Goal: Task Accomplishment & Management: Use online tool/utility

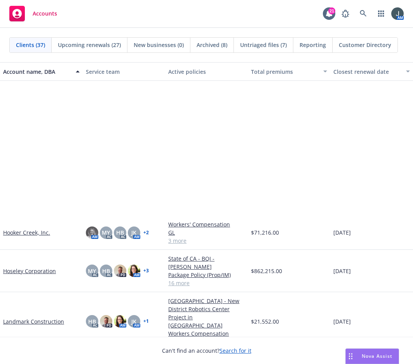
scroll to position [543, 0]
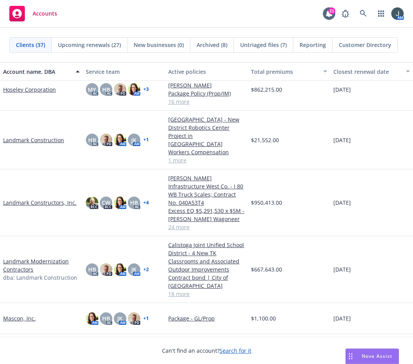
click at [41, 137] on link "Landmark Construction" at bounding box center [33, 140] width 61 height 8
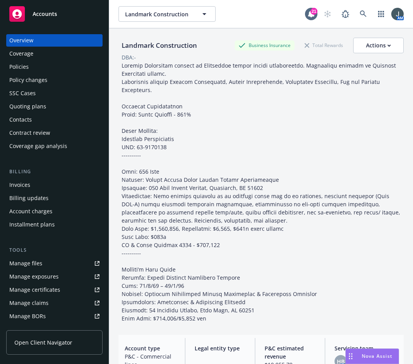
click at [33, 66] on div "Policies" at bounding box center [54, 67] width 90 height 12
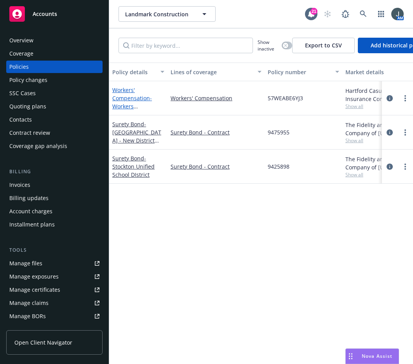
click at [130, 95] on link "Workers' Compensation - Workers Compensation" at bounding box center [132, 102] width 40 height 32
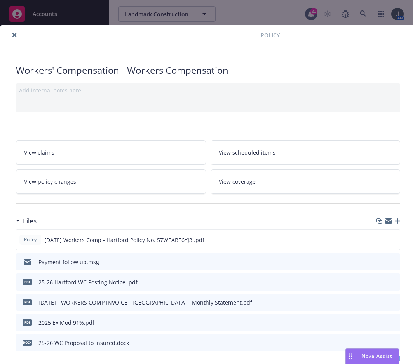
click at [396, 220] on icon "button" at bounding box center [396, 220] width 5 height 5
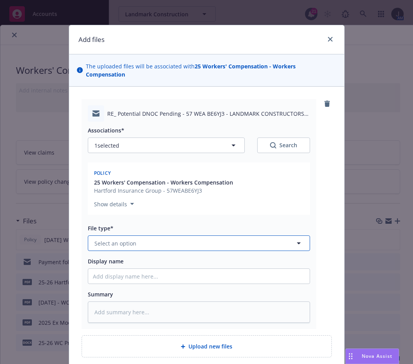
click at [130, 239] on span "Select an option" at bounding box center [115, 243] width 42 height 8
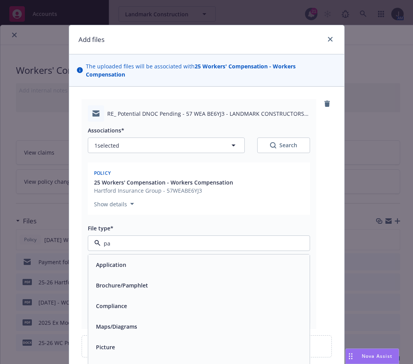
type input "pay"
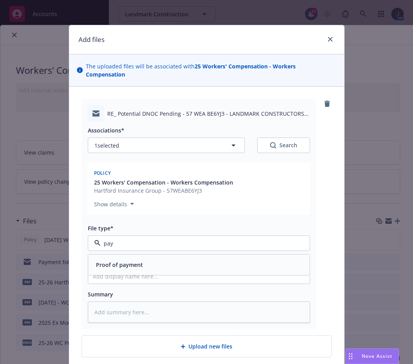
click at [137, 260] on span "Proof of payment" at bounding box center [119, 264] width 47 height 8
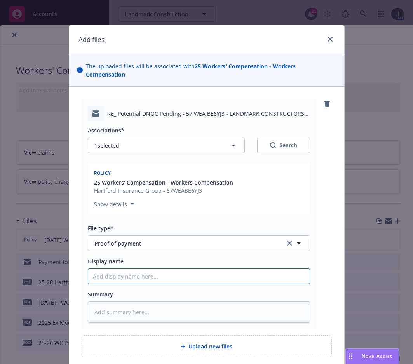
click at [137, 269] on input "Display name" at bounding box center [198, 276] width 221 height 15
type textarea "x"
type input "N"
type textarea "x"
type input "NF"
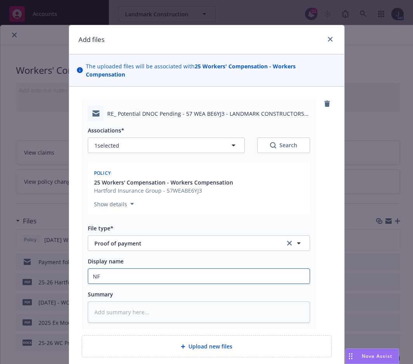
type textarea "x"
type input "NF"
type textarea "x"
type input "NF p"
type textarea "x"
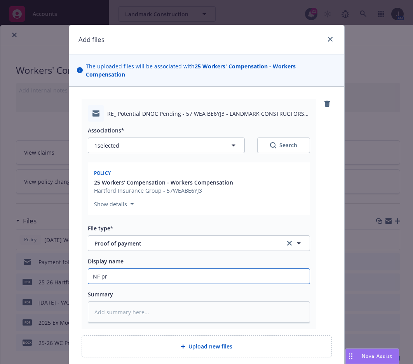
type input "NF pro"
type textarea "x"
type input "NF proc"
type textarea "x"
type input "NF proce"
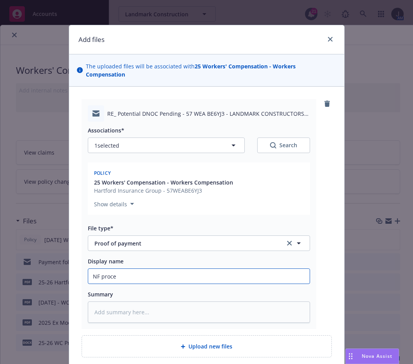
type textarea "x"
type input "NF proces"
type textarea "x"
type input "NF processe"
type textarea "x"
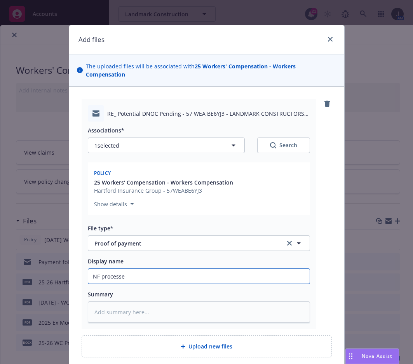
type input "NF processed"
type textarea "x"
type input "NF processed"
type textarea "x"
type input "NF processed A"
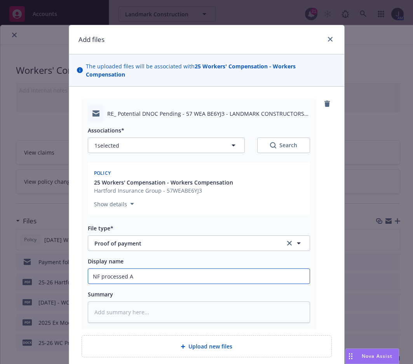
type textarea "x"
type input "NF processed AC"
type textarea "x"
type input "NF processed ACH"
type textarea "x"
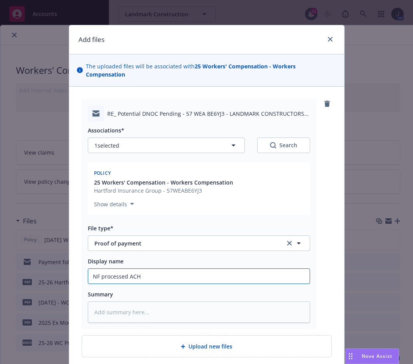
type input "NF processed ACH"
type textarea "x"
type input "NF processed ACH P"
type textarea "x"
type input "NF processed ACH Pa"
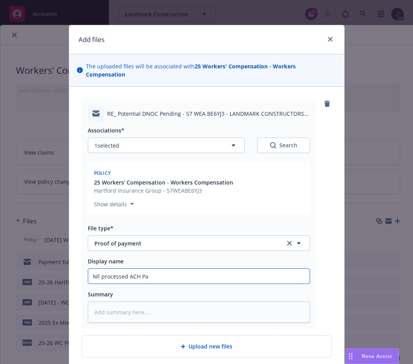
type textarea "x"
type input "NF processed ACH Pay"
type textarea "x"
type input "NF processed ACH Paym"
type textarea "x"
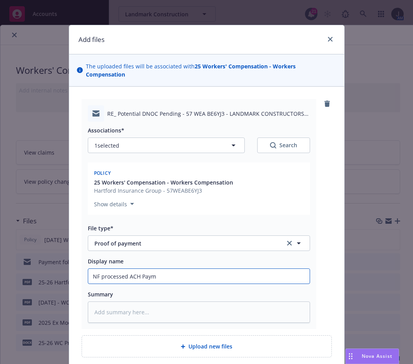
type input "NF processed ACH Payme"
type textarea "x"
type input "NF processed ACH Paymen"
type textarea "x"
drag, startPoint x: 167, startPoint y: 269, endPoint x: 22, endPoint y: 260, distance: 145.8
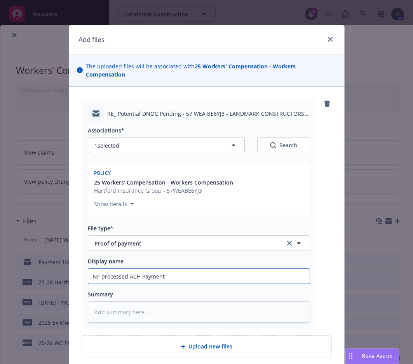
click at [22, 260] on div "Add files The uploaded files will be associated with 25 Workers' Compensation -…" at bounding box center [206, 182] width 413 height 364
type input "NF processed ACH Payment"
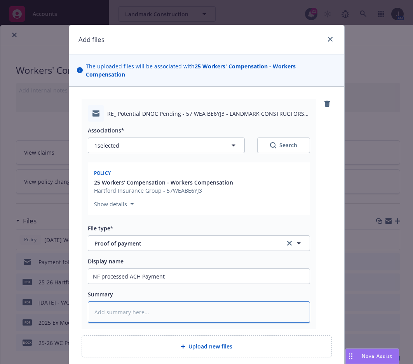
click at [141, 301] on textarea at bounding box center [199, 311] width 222 height 21
paste textarea "NF processed ACH Payment"
type textarea "x"
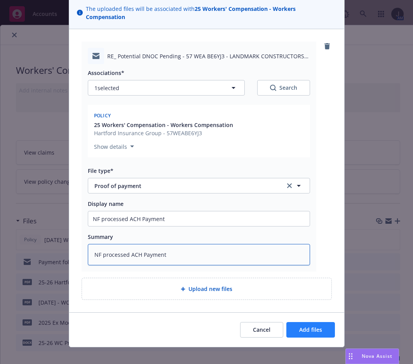
type textarea "NF processed ACH Payment"
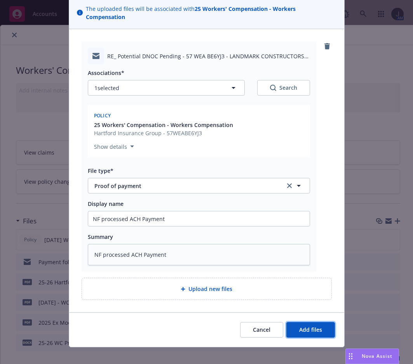
drag, startPoint x: 313, startPoint y: 319, endPoint x: 176, endPoint y: 205, distance: 178.1
click at [181, 202] on div "Add files The uploaded files will be associated with 25 Workers' Compensation -…" at bounding box center [207, 157] width 276 height 380
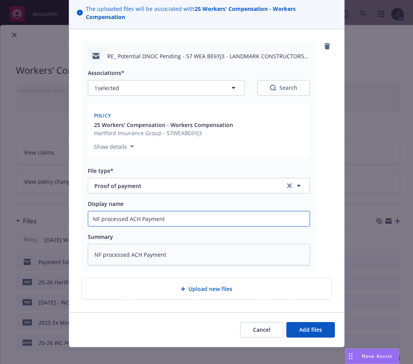
click at [173, 211] on input "NF processed ACH Payment" at bounding box center [198, 218] width 221 height 15
type textarea "x"
type input "NF processed ACH Payment"
type textarea "x"
type input "NF processed ACH Payment t"
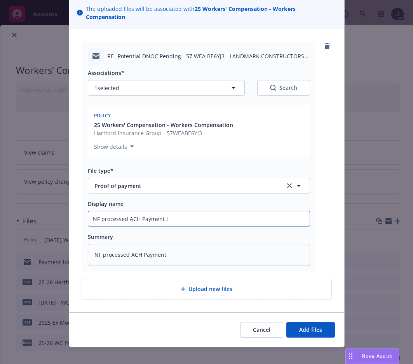
type textarea "x"
type input "NF processed ACH Payment to"
type textarea "x"
type input "NF processed ACH Payment to"
type textarea "x"
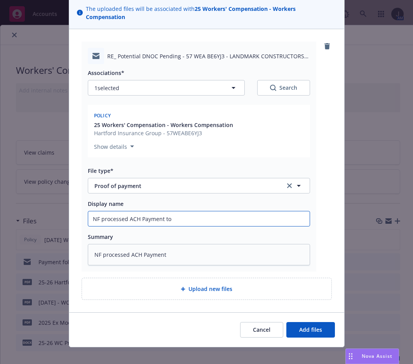
type input "NF processed ACH Payment to H"
type textarea "x"
type input "NF processed ACH Payment to Ha"
type textarea "x"
type input "NF processed ACH Payment to Har"
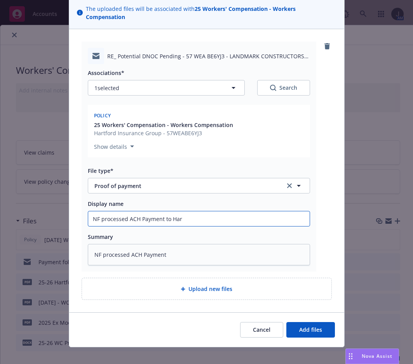
type textarea "x"
type input "NF processed ACH Payment to Hart"
type textarea "x"
type input "NF processed ACH Payment to Hartf"
type textarea "x"
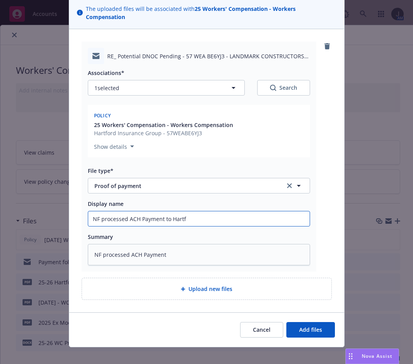
type input "NF processed ACH Payment to Hartfo"
type textarea "x"
type input "NF processed ACH Payment to Hartfor"
type textarea "x"
type input "NF processed ACH Payment to Hartford"
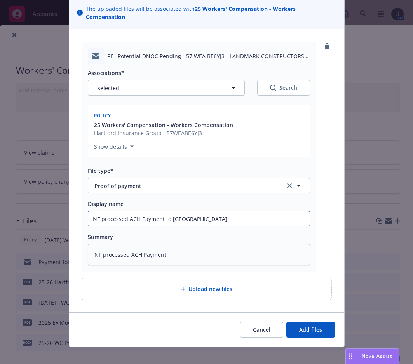
type textarea "x"
type input "NF processed ACH Payment to Hartford"
type textarea "x"
type input "NF processed ACH Payment to Hartford f"
type textarea "x"
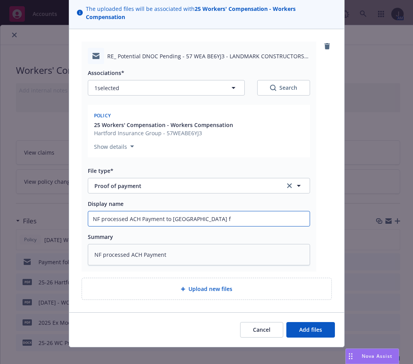
type input "NF processed ACH Payment to Hartford"
type textarea "x"
type input "NF processed ACH Payment to Hartford o"
type textarea "x"
type input "NF processed ACH Payment to Hartford on"
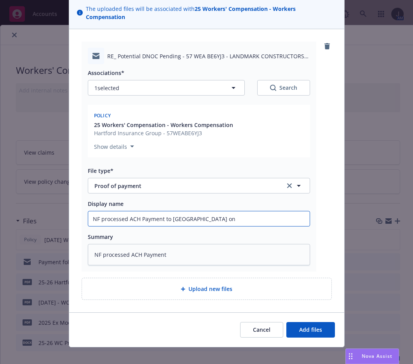
type textarea "x"
type input "NF processed ACH Payment to Hartford on"
type textarea "x"
type input "NF processed ACH Payment to Hartford on p"
type textarea "x"
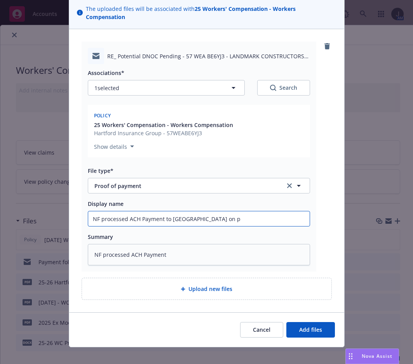
type input "NF processed ACH Payment to Hartford on pa"
type textarea "x"
type input "NF processed ACH Payment to Hartford on pas"
type textarea "x"
type input "NF processed ACH Payment to Hartford on past"
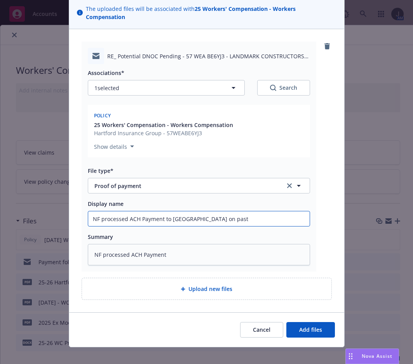
type textarea "x"
type input "NF processed ACH Payment to Hartford on past"
type textarea "x"
type input "NF processed ACH Payment to Hartford on past d"
type textarea "x"
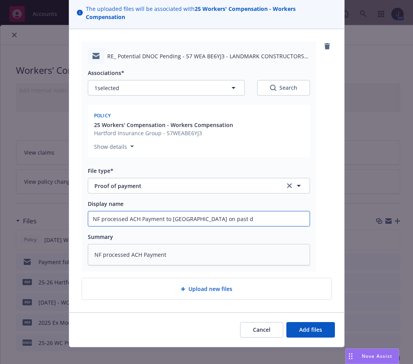
type input "NF processed ACH Payment to Hartford on past du"
type textarea "x"
type input "NF processed ACH Payment to Hartford on past due"
type textarea "x"
type input "NF processed ACH Payment to Hartford on past due"
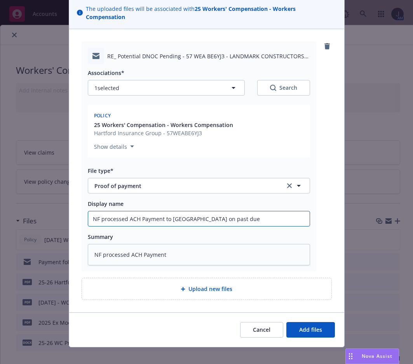
type textarea "x"
type input "NF processed ACH Payment to Hartford on past due W"
type textarea "x"
type input "NF processed ACH Payment to Hartford on past due WC"
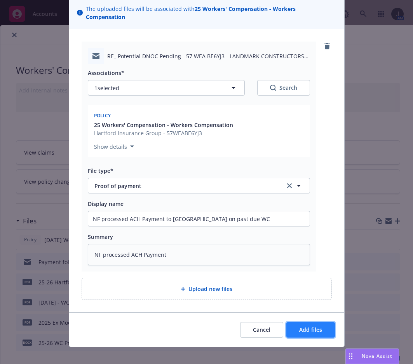
click at [311, 326] on span "Add files" at bounding box center [310, 329] width 23 height 7
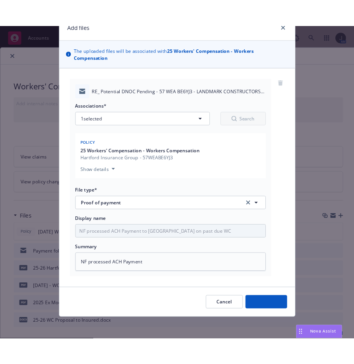
scroll to position [29, 0]
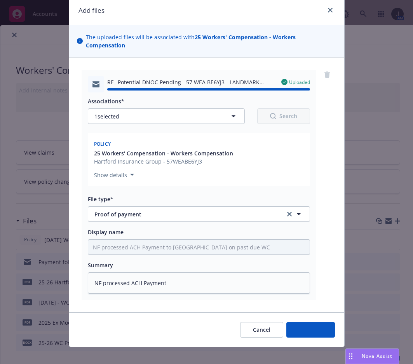
type textarea "x"
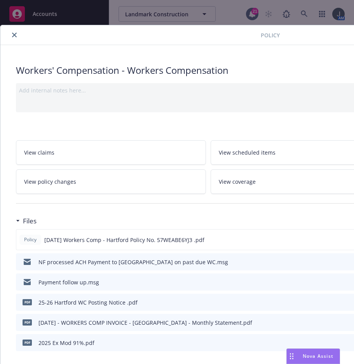
click at [12, 36] on icon "close" at bounding box center [14, 35] width 5 height 5
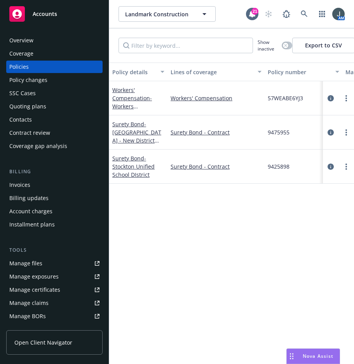
click at [46, 10] on div "Accounts" at bounding box center [54, 14] width 90 height 16
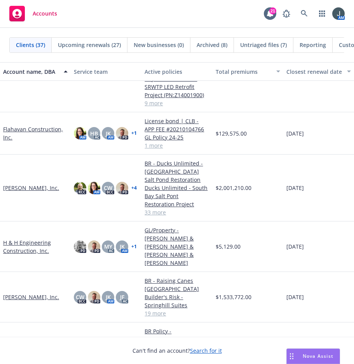
scroll to position [543, 0]
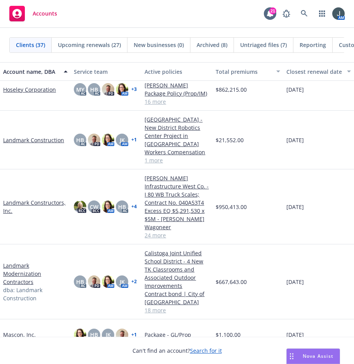
click at [32, 208] on link "Landmark Constructors, Inc." at bounding box center [35, 206] width 64 height 16
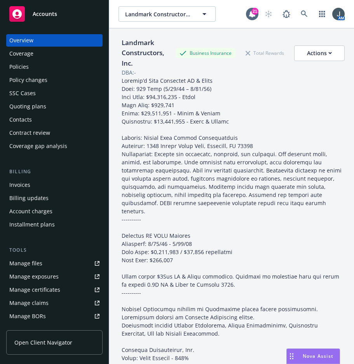
click at [33, 103] on div "Quoting plans" at bounding box center [27, 106] width 37 height 12
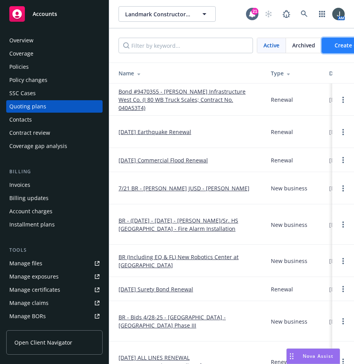
click at [337, 43] on span "Create quoting plan" at bounding box center [360, 45] width 53 height 7
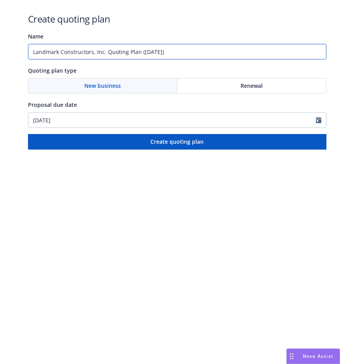
drag, startPoint x: 186, startPoint y: 51, endPoint x: -1, endPoint y: 48, distance: 186.7
click at [0, 48] on html "Create quoting plan Name Landmark Constructors, Inc. Quoting Plan (2025-08-11) …" at bounding box center [177, 74] width 354 height 149
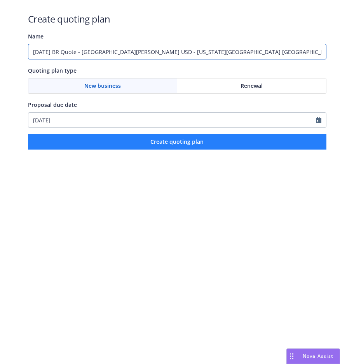
type input "[DATE] BR Quote - [GEOGRAPHIC_DATA][PERSON_NAME] USD - [US_STATE][GEOGRAPHIC_DA…"
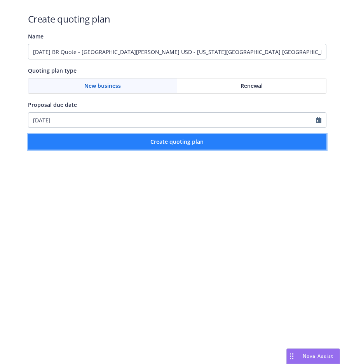
click at [213, 143] on button "Create quoting plan" at bounding box center [177, 142] width 298 height 16
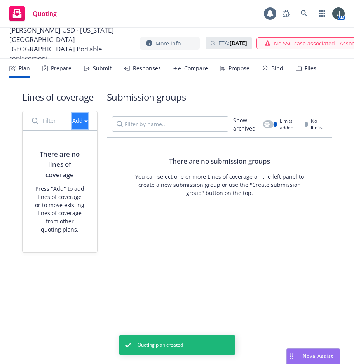
click at [72, 117] on div "Add" at bounding box center [80, 120] width 16 height 15
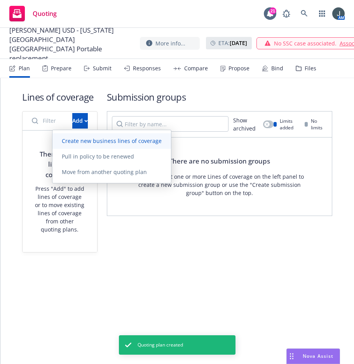
click at [85, 141] on span "Create new business lines of coverage" at bounding box center [111, 140] width 118 height 7
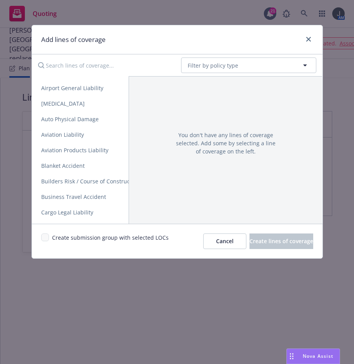
scroll to position [62, 0]
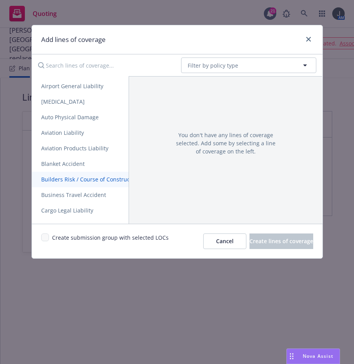
click at [111, 176] on span "Builders Risk / Course of Construction" at bounding box center [90, 178] width 117 height 7
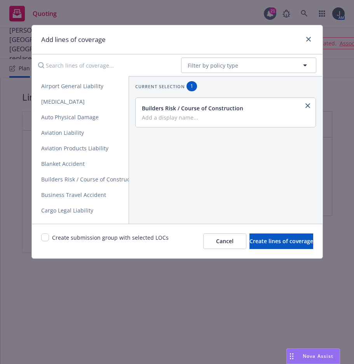
click at [73, 64] on input "Search lines of coverage..." at bounding box center [103, 65] width 141 height 16
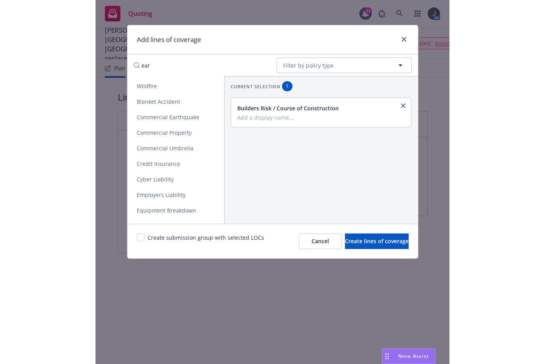
scroll to position [0, 0]
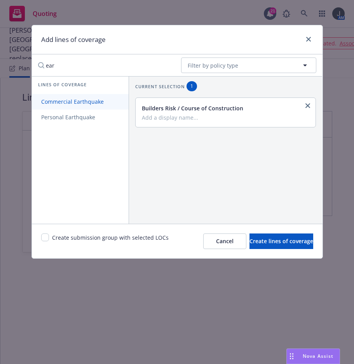
click at [76, 99] on span "Commercial Earthquake" at bounding box center [72, 101] width 81 height 7
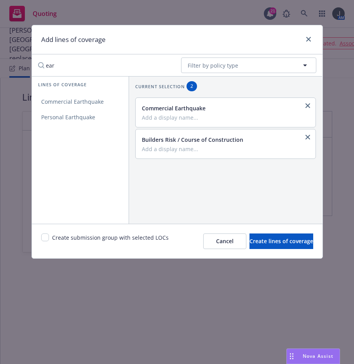
click at [81, 62] on input "ear" at bounding box center [103, 65] width 141 height 16
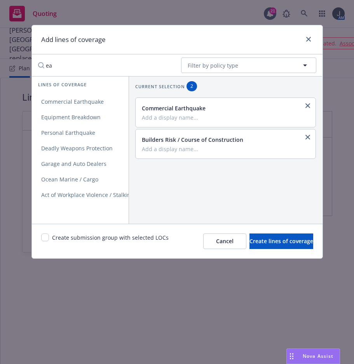
type input "e"
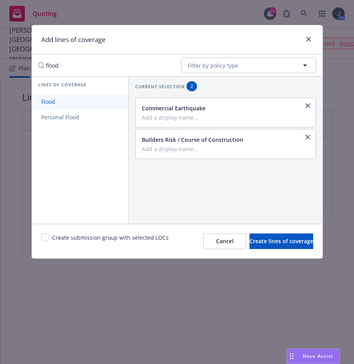
click at [74, 105] on link "Flood" at bounding box center [80, 102] width 97 height 16
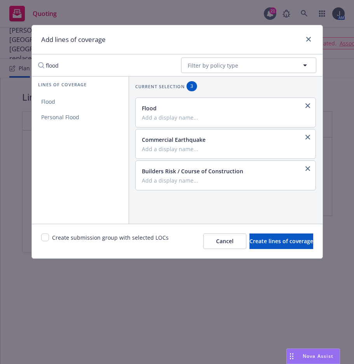
drag, startPoint x: 75, startPoint y: 64, endPoint x: 33, endPoint y: 61, distance: 42.4
click at [33, 61] on div "flood" at bounding box center [103, 65] width 143 height 16
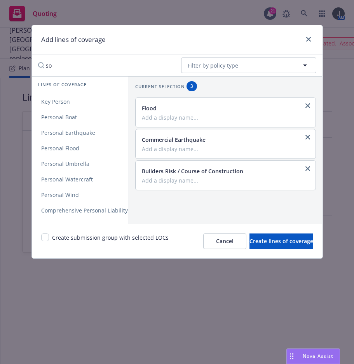
type input "s"
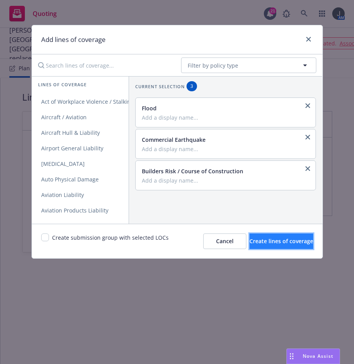
click at [257, 241] on span "Create lines of coverage" at bounding box center [281, 240] width 64 height 7
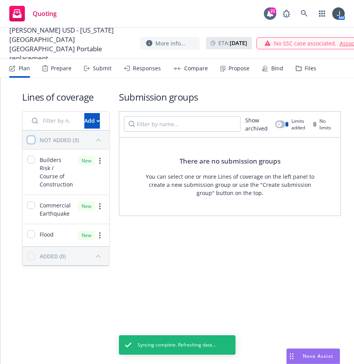
click at [32, 140] on input "checkbox" at bounding box center [31, 140] width 8 height 8
checkbox input "true"
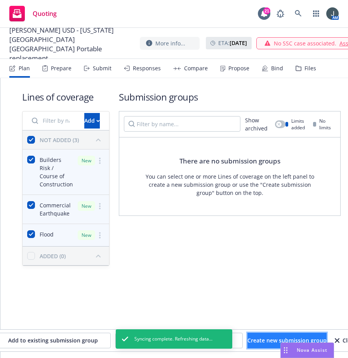
click at [259, 338] on span "Create new submission group" at bounding box center [286, 340] width 79 height 7
checkbox input "false"
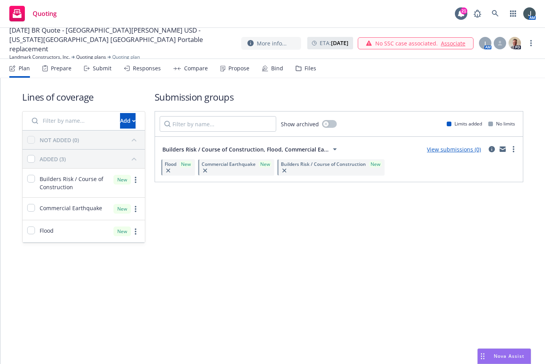
click at [353, 149] on link "View submissions (0)" at bounding box center [454, 149] width 54 height 7
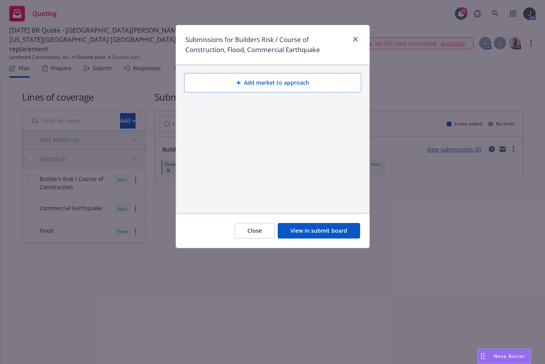
click at [283, 85] on button "Add market to approach" at bounding box center [272, 82] width 177 height 19
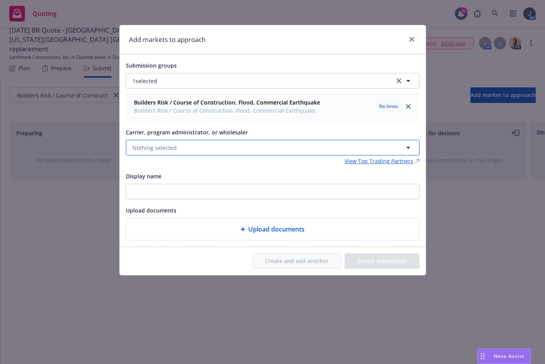
click at [166, 153] on button "Nothing selected" at bounding box center [272, 148] width 293 height 16
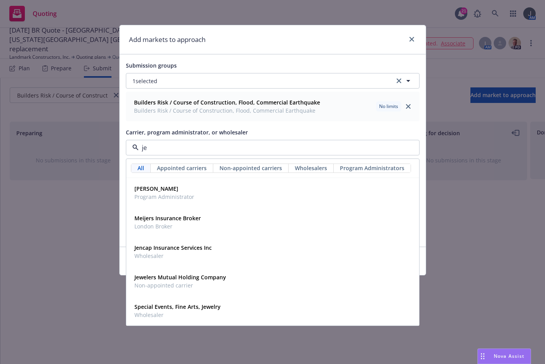
type input "jen"
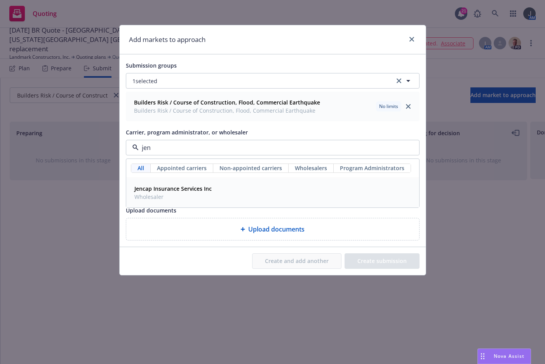
click at [210, 194] on span "Wholesaler" at bounding box center [172, 197] width 77 height 8
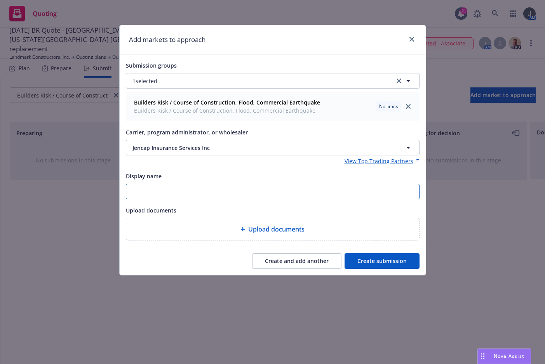
click at [208, 194] on input "Display name" at bounding box center [272, 191] width 293 height 15
type input "Jencap"
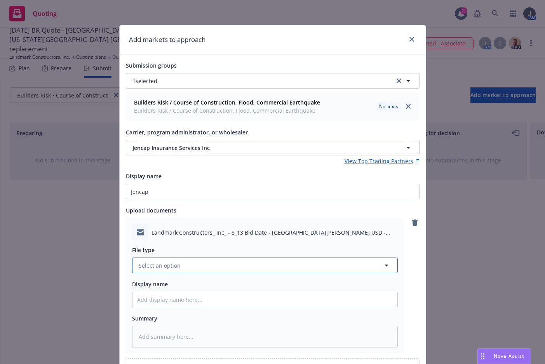
click at [205, 259] on button "Select an option" at bounding box center [264, 265] width 265 height 16
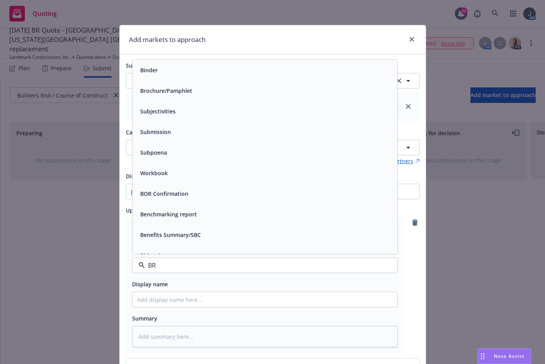
type input "BR"
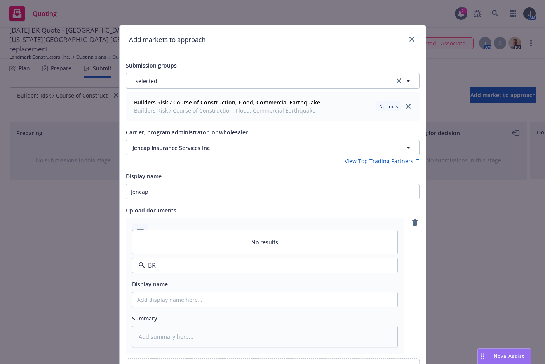
type textarea "x"
type input "B"
type input "8"
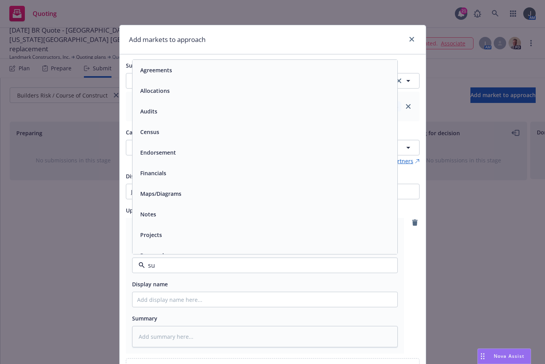
type input "sub"
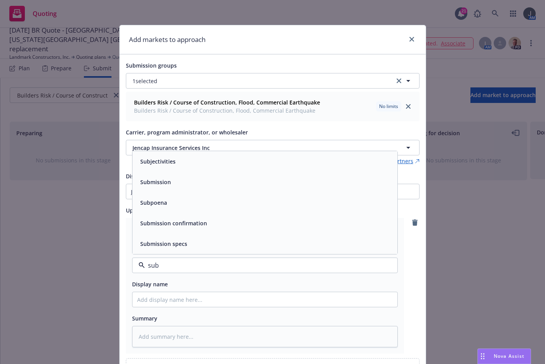
click at [184, 180] on div "Submission" at bounding box center [264, 181] width 255 height 11
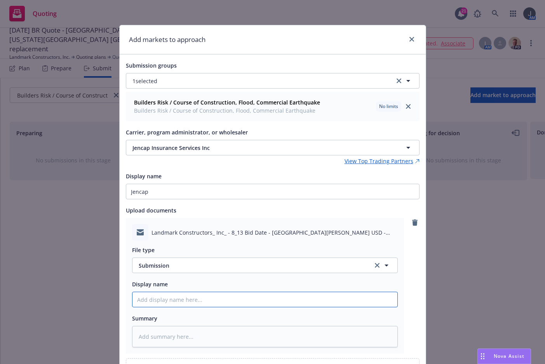
click at [178, 297] on input "Display name" at bounding box center [264, 299] width 265 height 15
type textarea "x"
type input "8"
type textarea "x"
type input "8/"
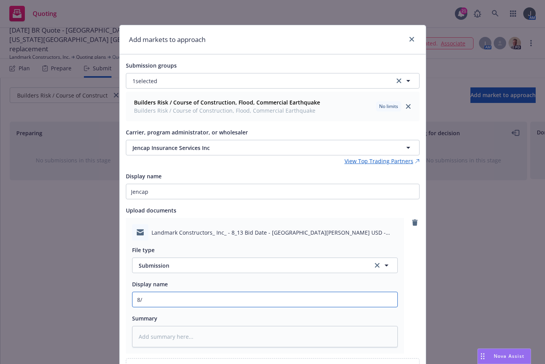
type textarea "x"
type input "8/1"
type textarea "x"
type input "8/13"
type textarea "x"
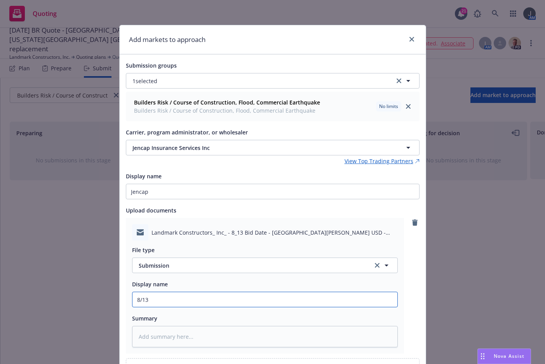
type input "8/13"
type textarea "x"
type input "8/13 -"
type textarea "x"
type input "8/13 -"
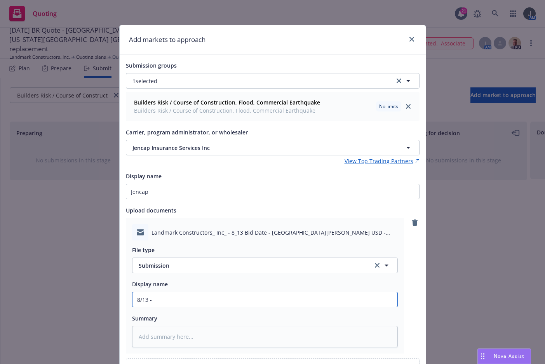
type textarea "x"
type input "8/13 - B"
type textarea "x"
type input "8/13 - BR"
type textarea "x"
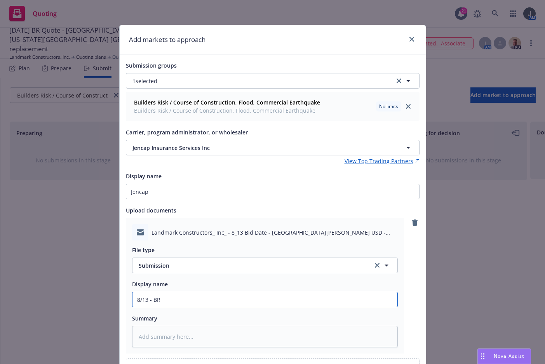
type input "8/13 - BR"
type textarea "x"
type input "8/13 - BR Q"
type textarea "x"
type input "8/13 - BR"
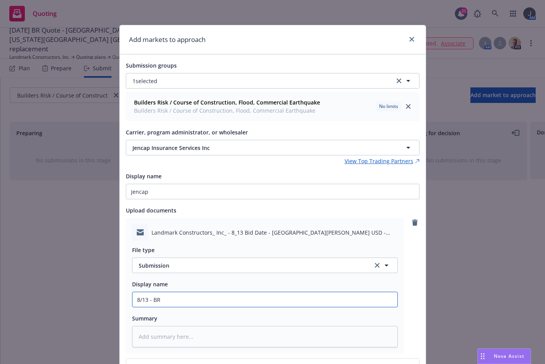
type textarea "x"
type input "8/13 - BR"
type textarea "x"
type input "8/13 - B"
type textarea "x"
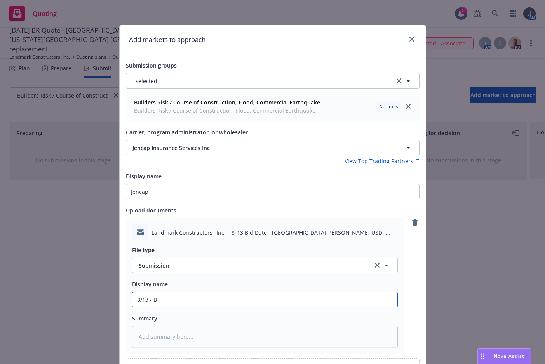
type input "8/13 -"
type textarea "x"
type input "8/13 - J"
type textarea "x"
type input "8/13 - Jen"
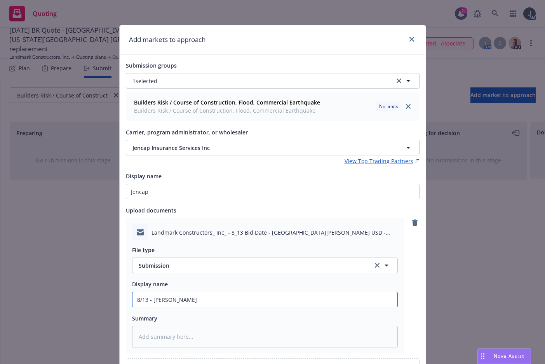
type textarea "x"
type input "8/13 - Jenc"
type textarea "x"
type input "8/13 - Jenca"
type textarea "x"
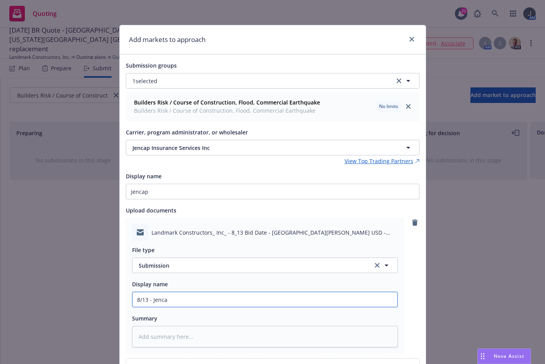
type input "8/13 - Jencap"
type textarea "x"
type input "8/13 - Jencap"
type textarea "x"
type input "8/13 - Jencap BE"
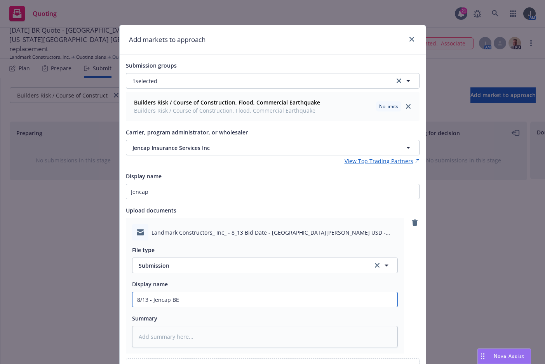
type textarea "x"
type input "8/13 - Jencap BER"
type textarea "x"
type input "8/13 - Jencap BE"
type textarea "x"
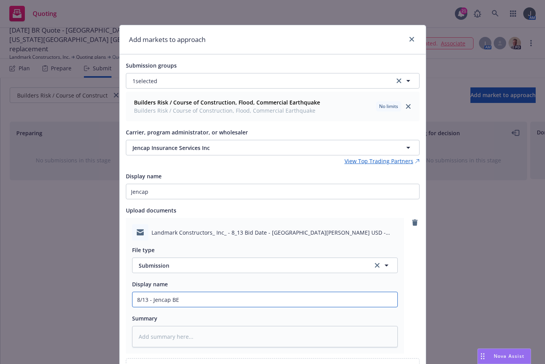
type input "8/13 - Jencap B"
type textarea "x"
type input "8/13 - Jencap BE"
type textarea "x"
type input "8/13 - Jencap B"
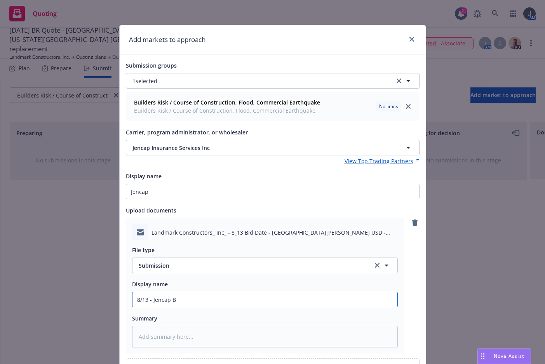
type textarea "x"
type input "8/13 - Jencap BR"
type textarea "x"
type input "8/13 - Jencap BR"
type textarea "x"
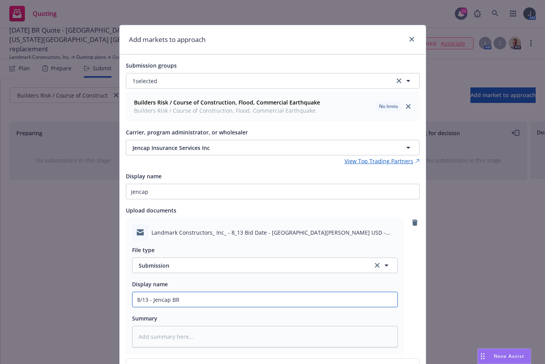
type input "8/13 - Jencap BR S"
type textarea "x"
type input "8/13 - Jencap BR Su"
type textarea "x"
type input "8/13 - Jencap BR Sub"
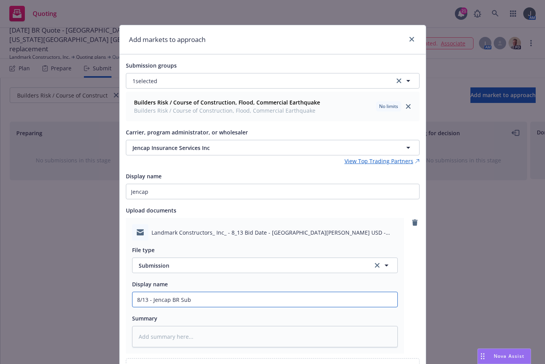
type textarea "x"
type input "8/13 - Jencap BR Subm"
type textarea "x"
type input "8/13 - Jencap BR Submi"
type textarea "x"
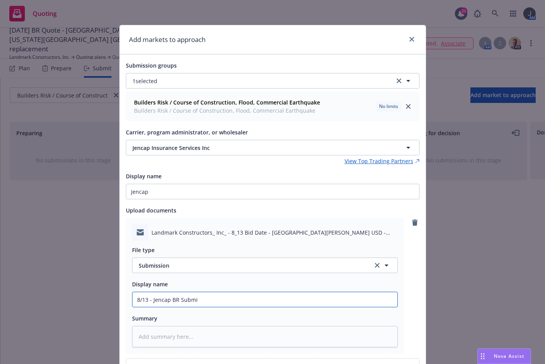
type input "8/13 - Jencap BR Submis"
type textarea "x"
type input "8/13 - Jencap BR Submiss"
type textarea "x"
type input "8/13 - Jencap BR Submissi"
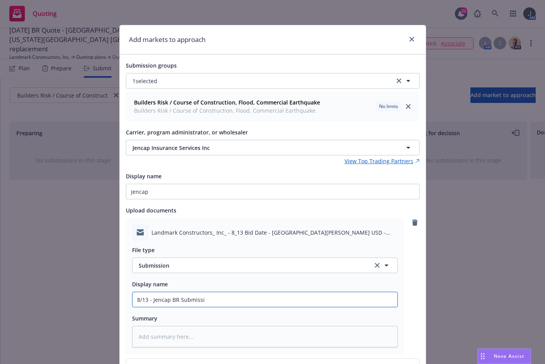
type textarea "x"
type input "8/13 - Jencap BR Submissio"
type textarea "x"
type input "8/13 - Jencap BR Submission"
type textarea "x"
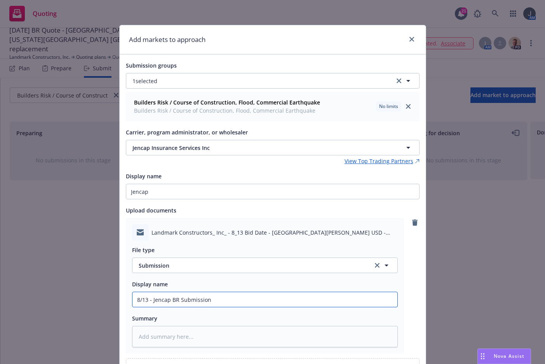
type input "8/13 - Jencap BR Submission"
type textarea "x"
type input "8/13 - Jencap BR Submission -"
type textarea "x"
type input "8/13 - Jencap BR Submission -"
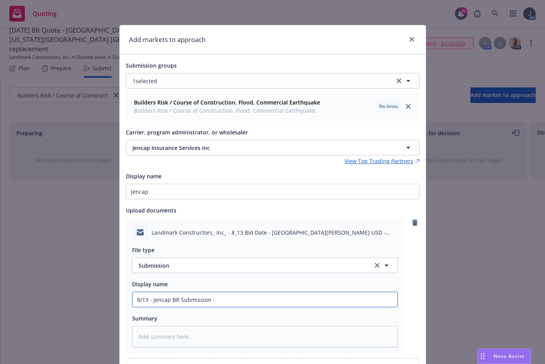
type textarea "x"
type input "8/13 - Jencap BR Submission - S"
type textarea "x"
type input "8/13 - Jencap BR Submission - Sa"
type textarea "x"
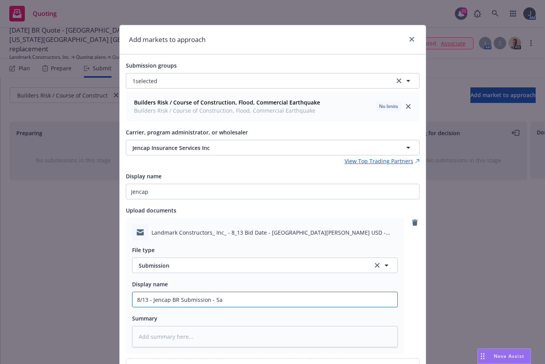
type input "8/13 - Jencap BR Submission - San"
type textarea "x"
type input "8/13 - Jencap BR Submission - San"
type textarea "x"
type input "8/13 - Jencap BR Submission - San L"
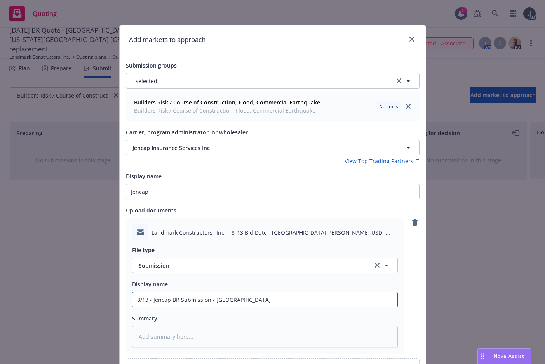
type textarea "x"
type input "8/13 - Jencap BR Submission - San Lo"
type textarea "x"
type input "8/13 - Jencap BR Submission - San Lor"
type textarea "x"
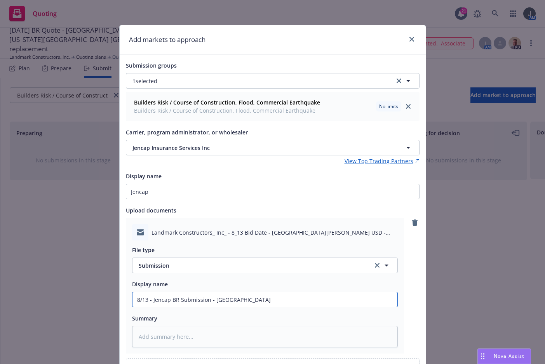
type input "8/13 - Jencap BR Submission - San Lore"
type textarea "x"
type input "8/13 - Jencap BR Submission - San Loren"
type textarea "x"
type input "8/13 - Jencap BR Submission - San Lorenz"
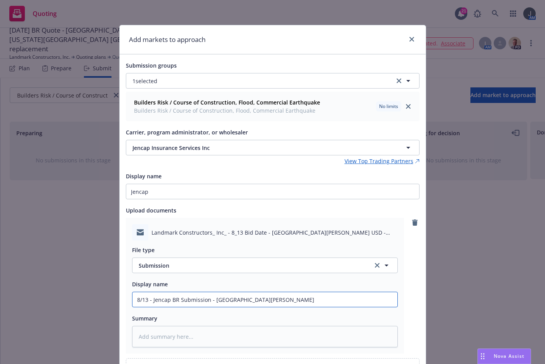
type textarea "x"
type input "8/13 - Jencap BR Submission - San Lorenzo"
type textarea "x"
type input "8/13 - Jencap BR Submission - San Lorenzo"
type textarea "x"
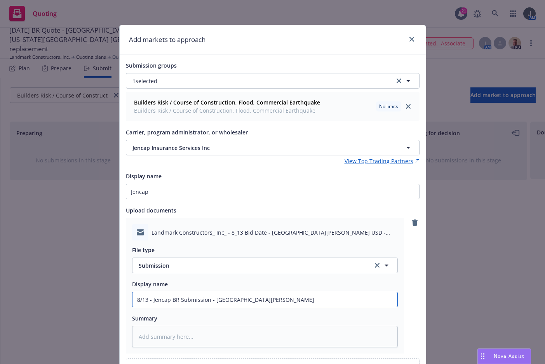
type input "8/13 - Jencap BR Submission - San Lorenzo -"
type textarea "x"
type input "8/13 - Jencap BR Submission - San Lorenzo -"
type textarea "x"
type input "8/13 - Jencap BR Submission - San Lorenzo - W"
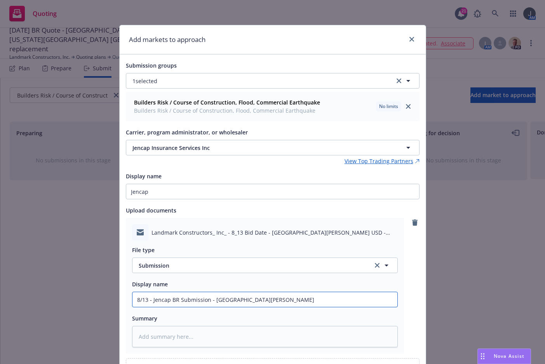
type textarea "x"
type input "8/13 - Jencap BR Submission - San Lorenzo - Wh"
type textarea "x"
type input "8/13 - Jencap BR Submission - San Lorenzo - Whas"
type textarea "x"
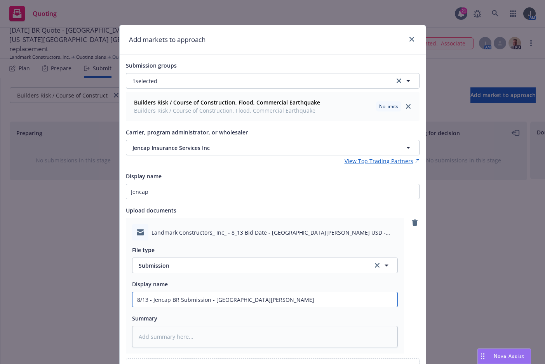
type input "8/13 - Jencap BR Submission - San Lorenzo - Whash"
type textarea "x"
type input "8/13 - Jencap BR Submission - San Lorenzo - Whas"
type textarea "x"
type input "8/13 - Jencap BR Submission - San Lorenzo - Wha"
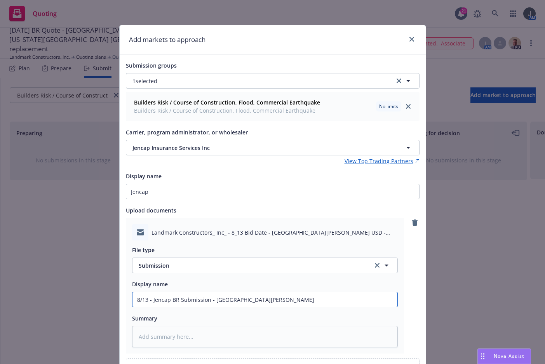
type textarea "x"
type input "8/13 - Jencap BR Submission - San Lorenzo - Wh"
type textarea "x"
type input "8/13 - Jencap BR Submission - San Lorenzo - W"
type textarea "x"
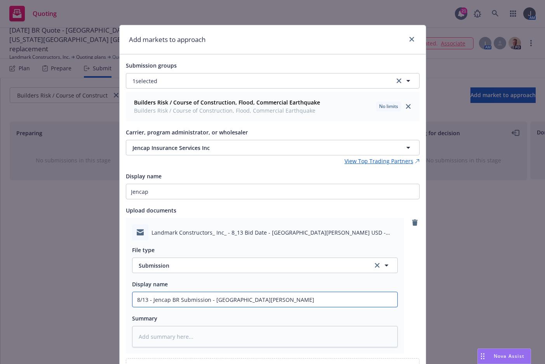
type input "8/13 - Jencap BR Submission - San Lorenzo - Wa"
type textarea "x"
type input "8/13 - Jencap BR Submission - San Lorenzo - Was"
type textarea "x"
type input "8/13 - Jencap BR Submission - San Lorenzo - Wash"
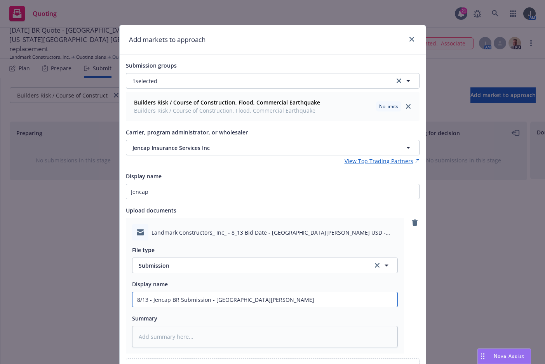
type textarea "x"
type input "8/13 - Jencap BR Submission - San Lorenzo - Washi"
type textarea "x"
type input "8/13 - Jencap BR Submission - San Lorenzo - Washin"
type textarea "x"
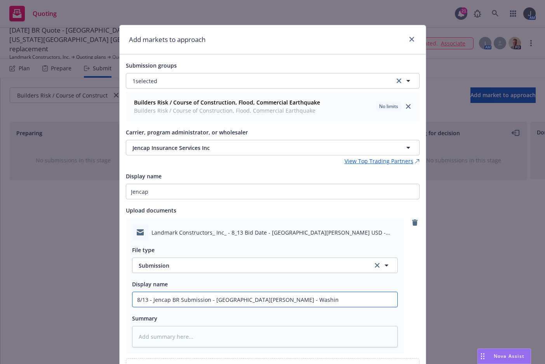
type input "8/13 - Jencap BR Submission - San Lorenzo - Washing"
type textarea "x"
type input "8/13 - Jencap BR Submission - San Lorenzo - Washingt"
type textarea "x"
type input "8/13 - Jencap BR Submission - San Lorenzo - Washingto"
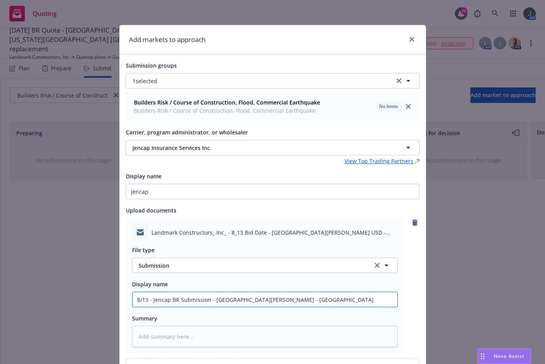
type textarea "x"
type input "8/13 - Jencap BR Submission - San Lorenzo - Washington"
type textarea "x"
type input "8/13 - Jencap BR Submission - San Lorenzo - Washington"
type textarea "x"
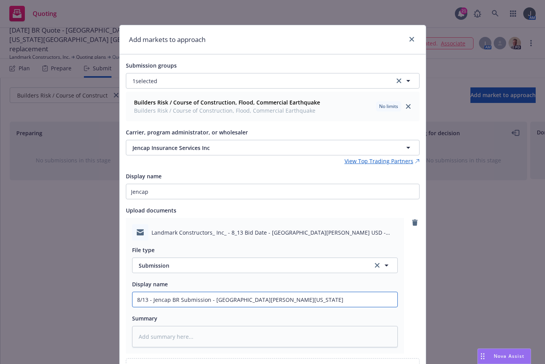
type input "8/13 - Jencap BR Submission - San Lorenzo - Washington M"
type textarea "x"
type input "8/13 - Jencap BR Submission - San Lorenzo - Washington Ma"
type textarea "x"
type input "8/13 - Jencap BR Submission - San Lorenzo - Washington Man"
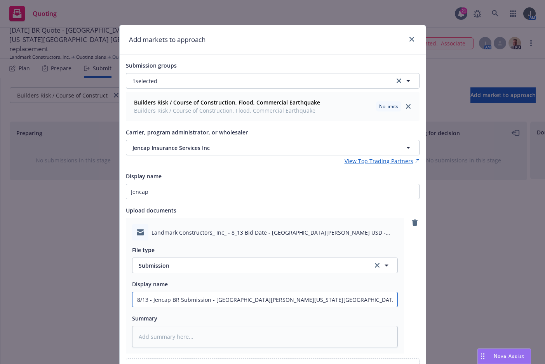
type textarea "x"
type input "8/13 - Jencap BR Submission - San Lorenzo - Washington Mano"
type textarea "x"
type input "8/13 - Jencap BR Submission - San Lorenzo - Washington Manor"
type textarea "x"
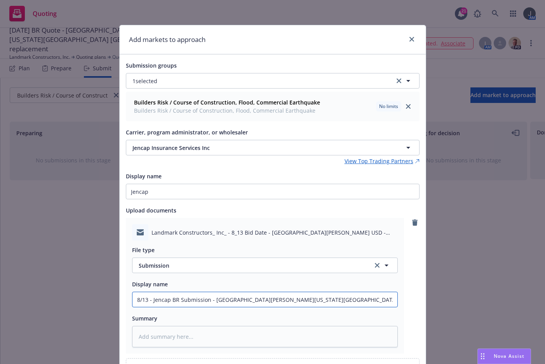
type input "8/13 - Jencap BR Submission - San Lorenzo - Washington Manor"
type textarea "x"
type input "8/13 - Jencap BR Submission - San Lorenzo - Washington Manor M"
type textarea "x"
type input "8/13 - Jencap BR Submission - San Lorenzo - Washington Manor MS"
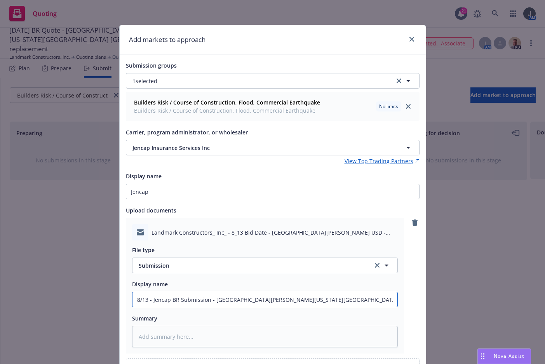
type textarea "x"
type input "8/13 - Jencap BR Submission - San Lorenzo - Washington Manor MS"
type textarea "x"
type input "8/13 - Jencap BR Submission - San Lorenzo - Washington Manor MS $"
type textarea "x"
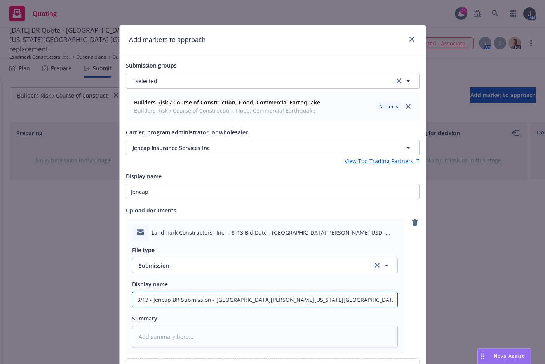
type input "8/13 - Jencap BR Submission - San Lorenzo - Washington Manor MS $1"
type textarea "x"
type input "8/13 - Jencap BR Submission - San Lorenzo - Washington Manor MS $18"
type textarea "x"
drag, startPoint x: 342, startPoint y: 299, endPoint x: 301, endPoint y: 324, distance: 48.4
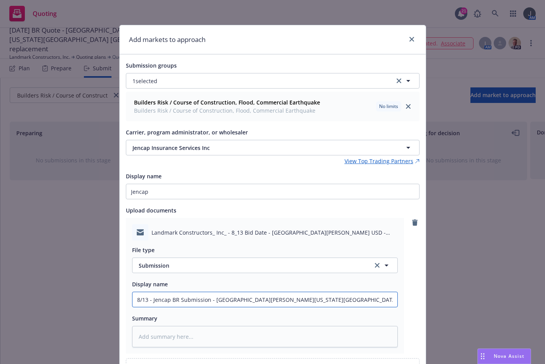
click at [90, 297] on div "Add markets to approach Submission groups 1 selected Builders Risk / Course of …" at bounding box center [272, 182] width 545 height 364
type input "8/13 - Jencap BR Submission - San Lorenzo - Washington Manor MS $18M"
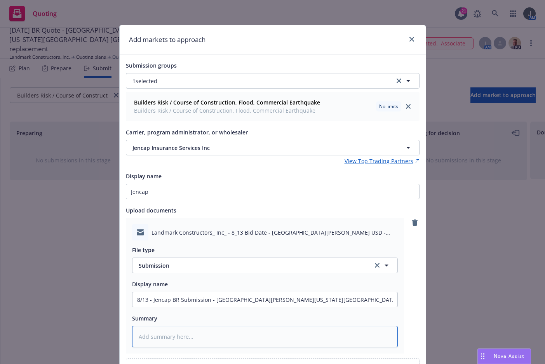
click at [227, 333] on textarea at bounding box center [264, 336] width 265 height 21
paste textarea "8/13 - Jencap BR Submission - San Lorenzo - Washington Manor MS $18M"
type textarea "x"
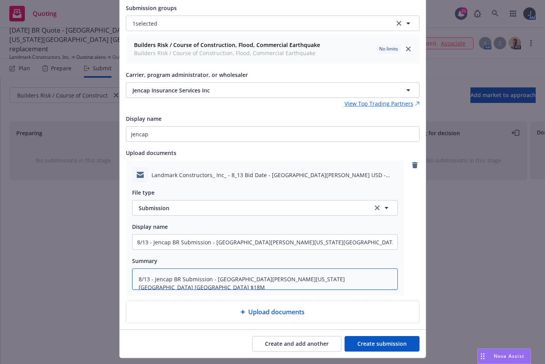
scroll to position [76, 0]
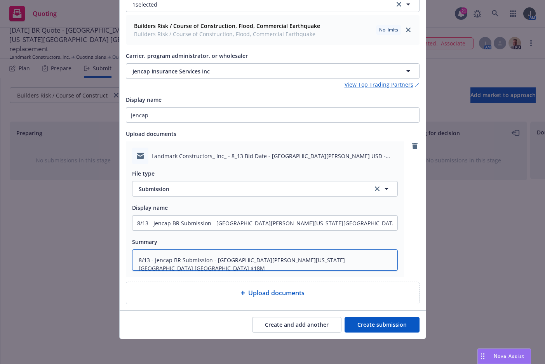
type textarea "8/13 - Jencap BR Submission - San Lorenzo - Washington Manor MS $18M"
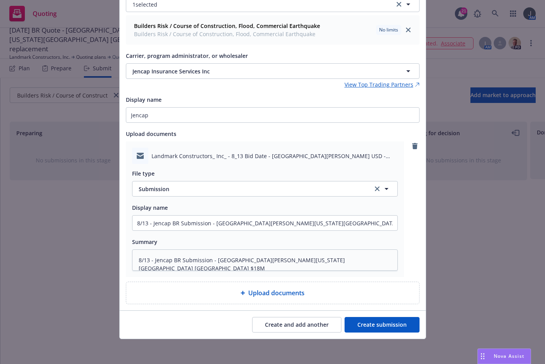
click at [353, 328] on button "Create submission" at bounding box center [381, 325] width 75 height 16
type textarea "x"
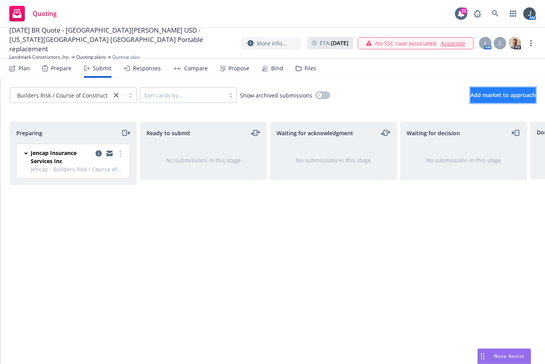
click at [353, 99] on button "Add market to approach" at bounding box center [502, 95] width 65 height 16
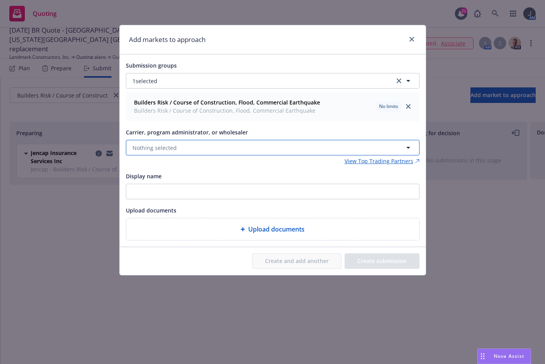
click at [221, 147] on button "Nothing selected" at bounding box center [272, 148] width 293 height 16
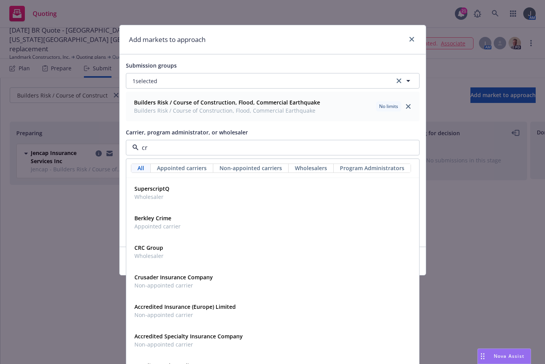
type input "crc"
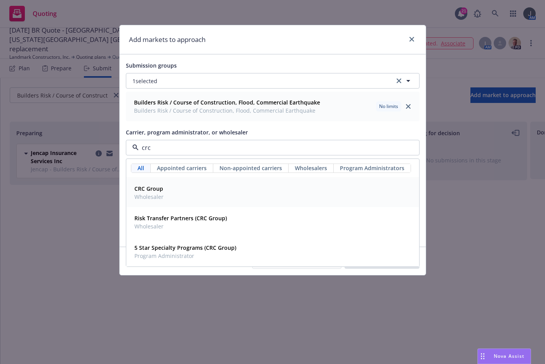
click at [172, 187] on div "CRC Group Wholesaler" at bounding box center [272, 192] width 283 height 19
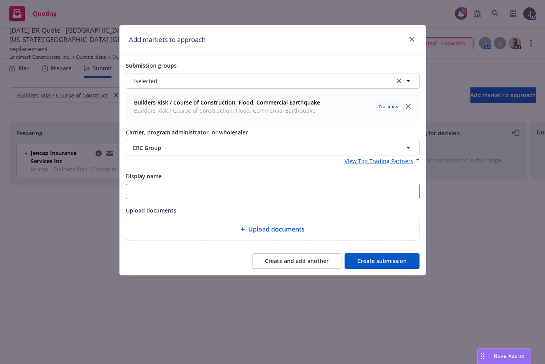
click at [172, 187] on input "Display name" at bounding box center [272, 191] width 293 height 15
paste input "8/13 - Jencap BR Submission - San Lorenzo - Washington Manor MS $18M"
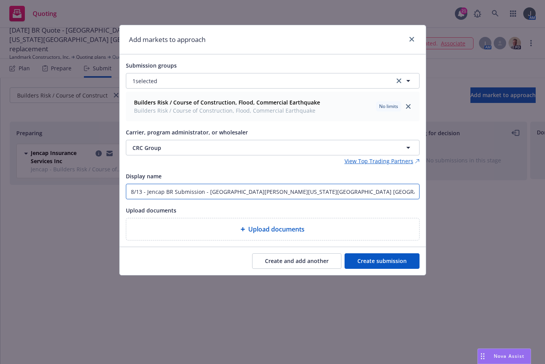
click at [160, 190] on input "8/13 - Jencap BR Submission - San Lorenzo - Washington Manor MS $18M" at bounding box center [272, 191] width 293 height 15
drag, startPoint x: 316, startPoint y: 193, endPoint x: 81, endPoint y: 189, distance: 234.9
click at [81, 189] on div "Add markets to approach Submission groups 1 selected Builders Risk / Course of …" at bounding box center [272, 182] width 545 height 364
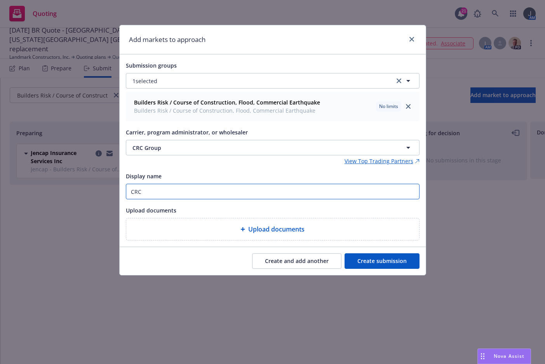
type input "CRC"
type textarea "x"
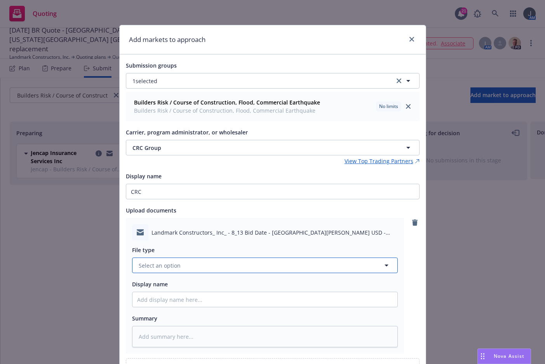
click at [205, 265] on button "Select an option" at bounding box center [264, 265] width 265 height 16
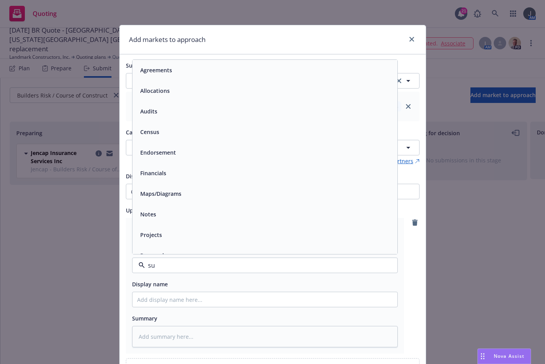
type input "sub"
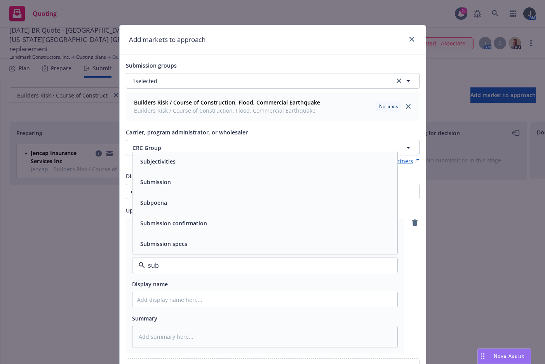
click at [202, 187] on div "Submission" at bounding box center [264, 181] width 255 height 11
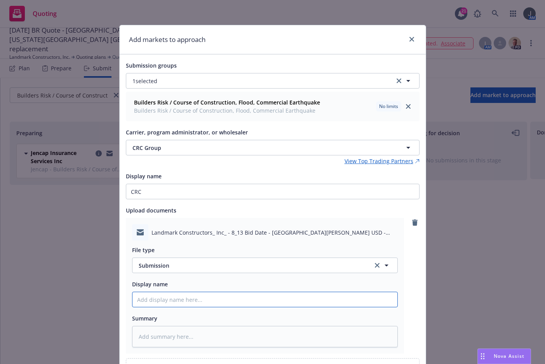
click at [161, 302] on input "Display name" at bounding box center [264, 299] width 265 height 15
paste input "8/13 - Jencap BR Submission - San Lorenzo - Washington Manor MS $18M"
click at [159, 301] on input "8/13 - Jencap BR Submission - San Lorenzo - Washington Manor MS $18M" at bounding box center [264, 299] width 265 height 15
click at [277, 299] on input "8/13 - CRC BR Submission - San Lorenzo - Washington Manor MS $18M" at bounding box center [264, 299] width 265 height 15
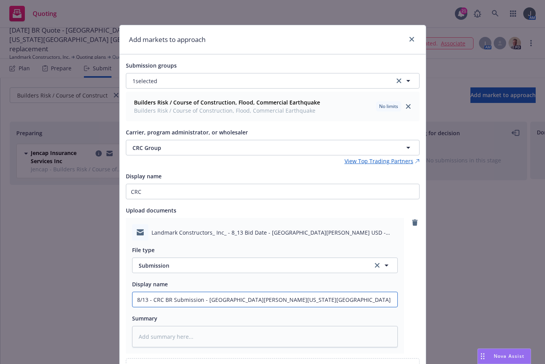
click at [277, 299] on input "8/13 - CRC BR Submission - San Lorenzo - Washington Manor MS $18M" at bounding box center [264, 299] width 265 height 15
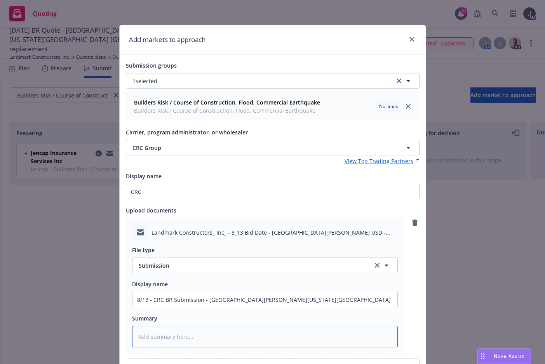
click at [221, 337] on textarea at bounding box center [264, 336] width 265 height 21
paste textarea "8/13 - CRC BR Submission - San Lorenzo - Washington Manor MS $18M"
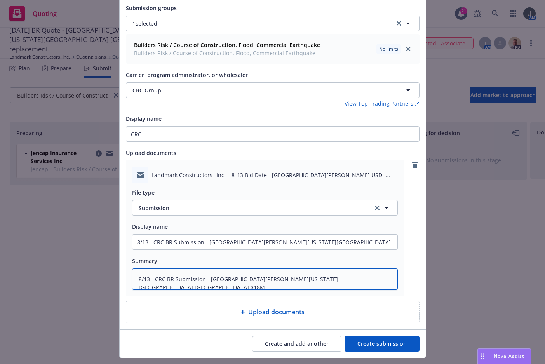
scroll to position [76, 0]
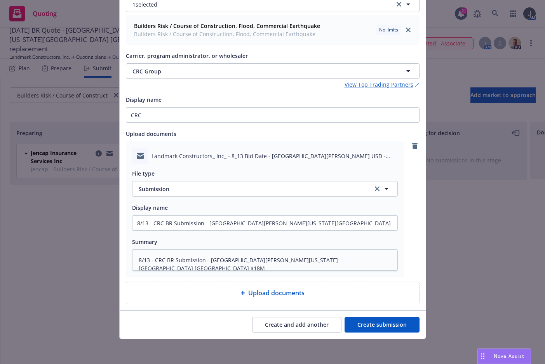
click at [353, 323] on button "Create submission" at bounding box center [381, 325] width 75 height 16
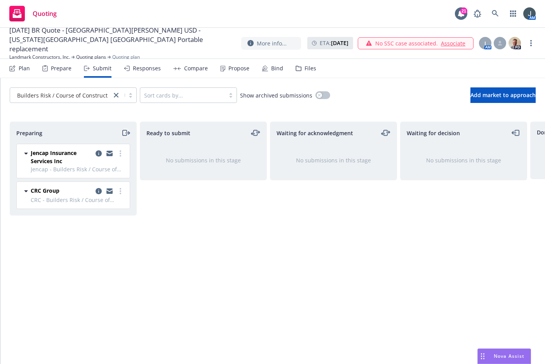
click at [127, 134] on icon "moveRight" at bounding box center [125, 132] width 9 height 9
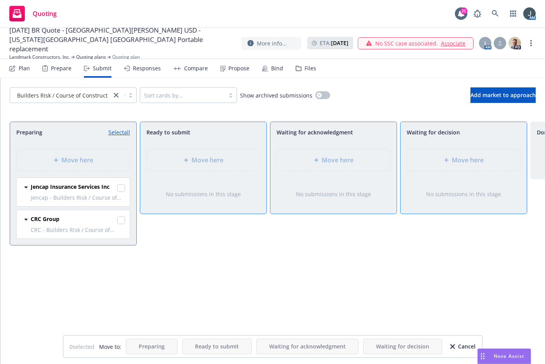
click at [127, 129] on link "Select all" at bounding box center [119, 132] width 22 height 8
click at [343, 159] on span "Move here" at bounding box center [337, 159] width 32 height 9
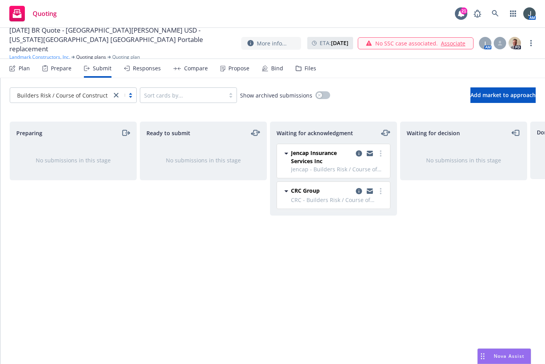
click at [31, 54] on link "Landmark Constructors, Inc." at bounding box center [39, 57] width 61 height 7
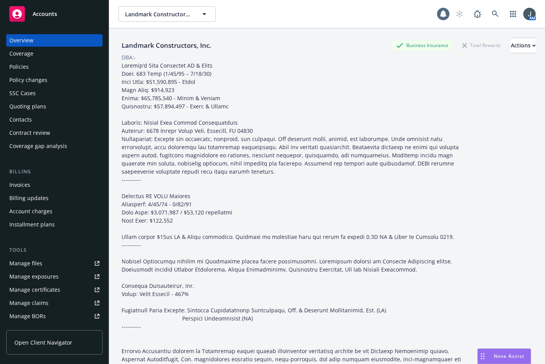
click at [50, 16] on span "Accounts" at bounding box center [45, 14] width 24 height 6
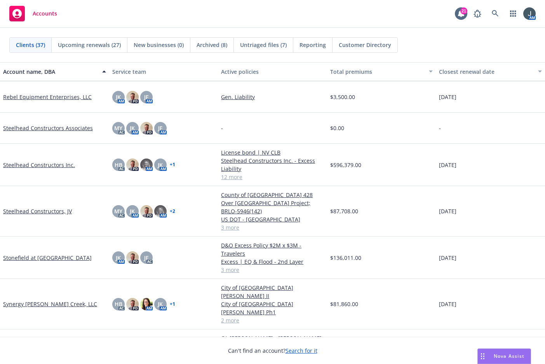
scroll to position [893, 0]
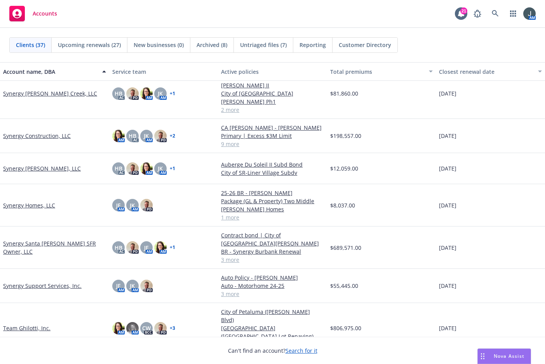
click at [29, 324] on link "Team Ghilotti, Inc." at bounding box center [26, 328] width 47 height 8
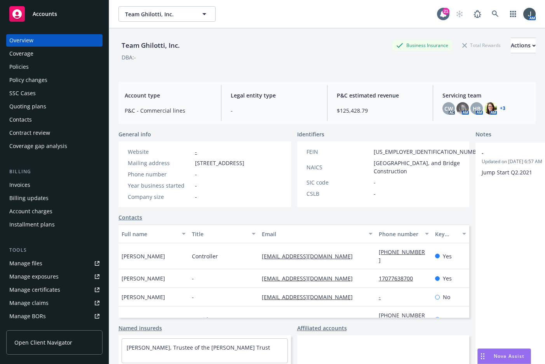
click at [30, 68] on div "Policies" at bounding box center [54, 67] width 90 height 12
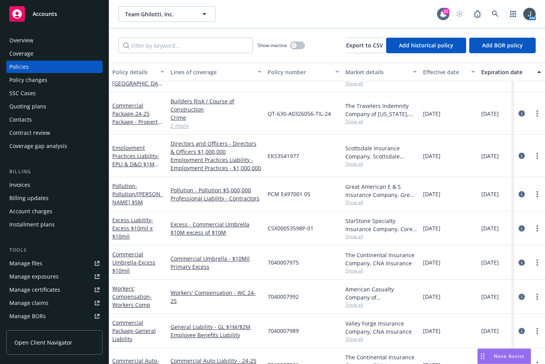
scroll to position [362, 0]
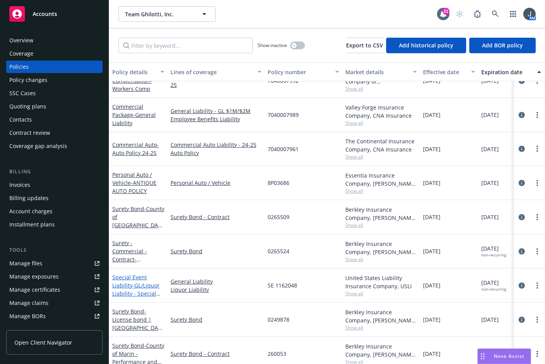
click at [133, 285] on span "- GL/Liquor Liability - Special Event - Christmas Party [DATE]" at bounding box center [136, 297] width 48 height 32
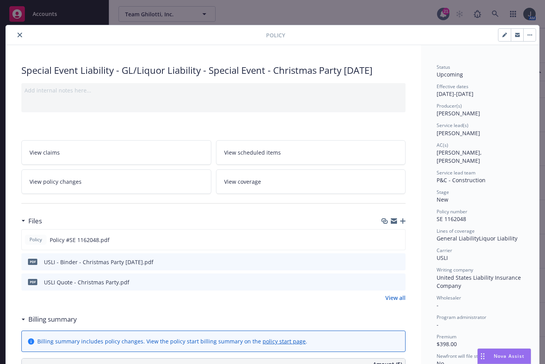
click at [400, 220] on icon "button" at bounding box center [402, 220] width 5 height 5
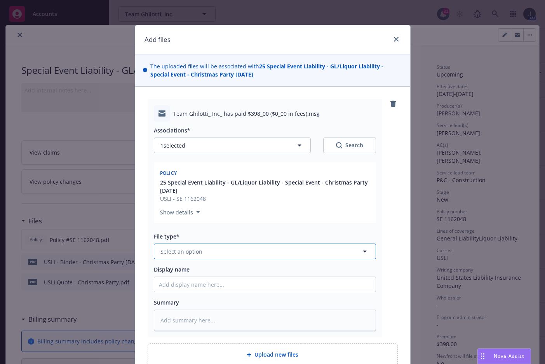
click at [225, 252] on button "Select an option" at bounding box center [265, 251] width 222 height 16
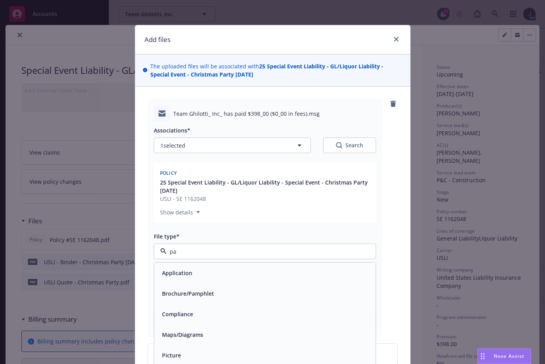
type input "pay"
click at [220, 269] on div "Proof of payment" at bounding box center [265, 272] width 212 height 11
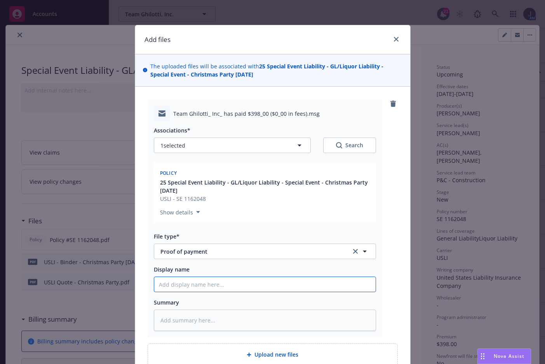
click at [209, 284] on input "Display name" at bounding box center [264, 284] width 221 height 15
type textarea "x"
type input "2"
type textarea "x"
type input "25"
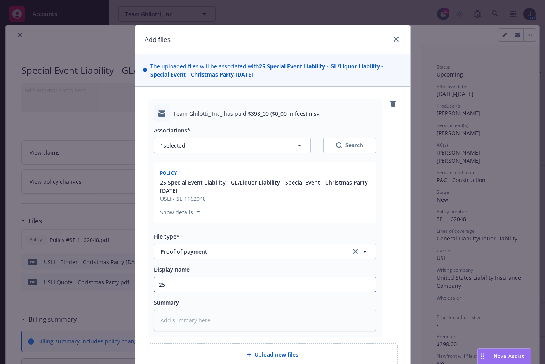
type textarea "x"
type input "25"
type textarea "x"
type input "25 G"
type textarea "x"
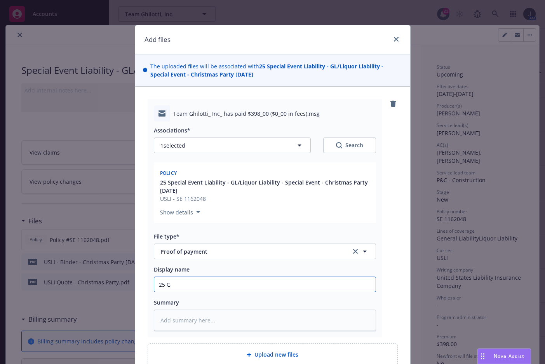
type input "25 GL"
type textarea "x"
type input "25 GL"
type textarea "x"
type input "25 GL"
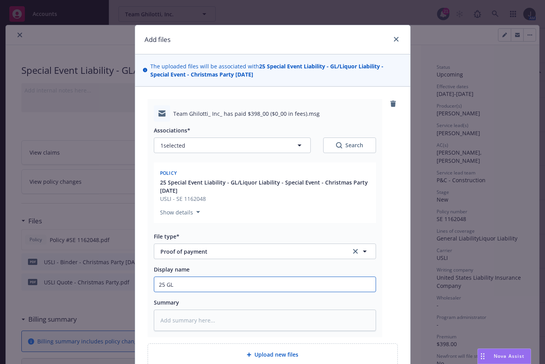
type textarea "x"
type input "25 GL"
type textarea "x"
type input "25 GL S"
type textarea "x"
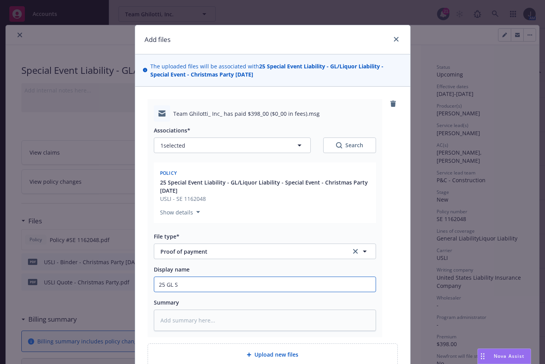
type input "25 GL Sp"
type textarea "x"
type input "25 GL Spe"
type textarea "x"
type input "25 GL Speci"
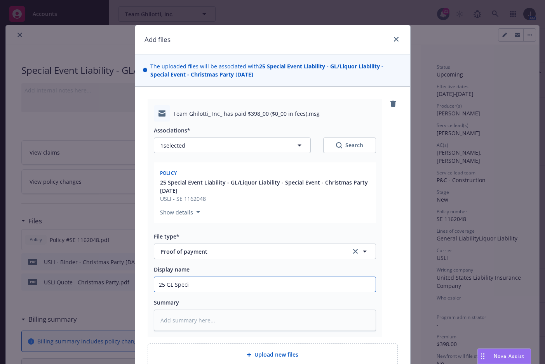
type textarea "x"
type input "25 GL Specia"
type textarea "x"
type input "25 GL Special"
type textarea "x"
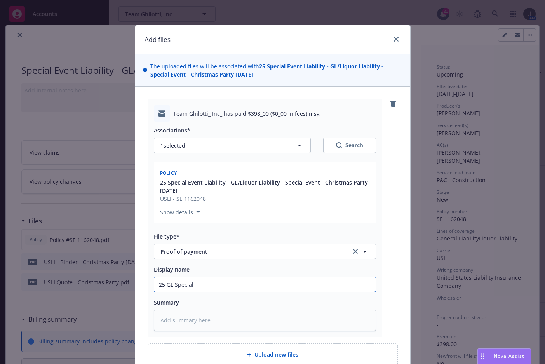
type input "25 GL Special"
type textarea "x"
type input "25 GL Special E"
type textarea "x"
type input "25 GL Special Ev"
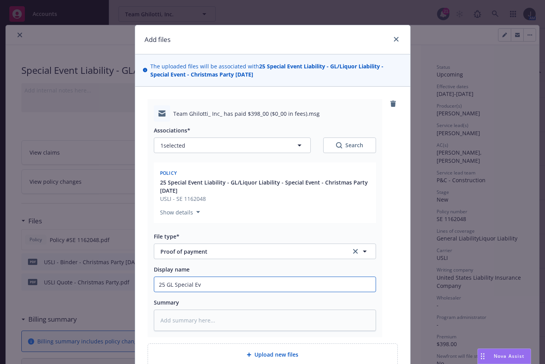
type textarea "x"
type input "25 GL Special Eve"
type textarea "x"
type input "25 GL Special Even"
type textarea "x"
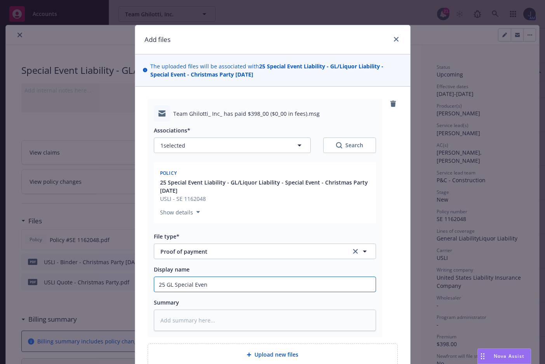
type input "25 GL Special Event"
type textarea "x"
type input "25 GL Special Event"
type textarea "x"
type input "25 GL Special Event P"
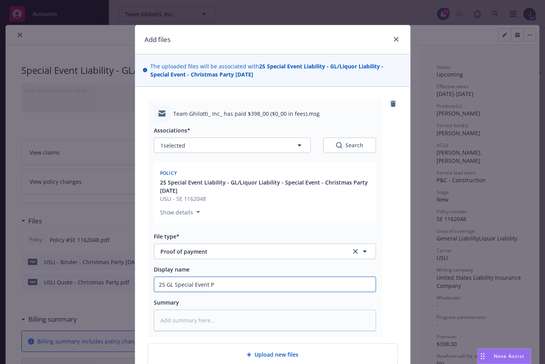
type textarea "x"
type input "25 GL Special Event Pm"
type textarea "x"
type input "25 GL Special Event Pmt"
type textarea "x"
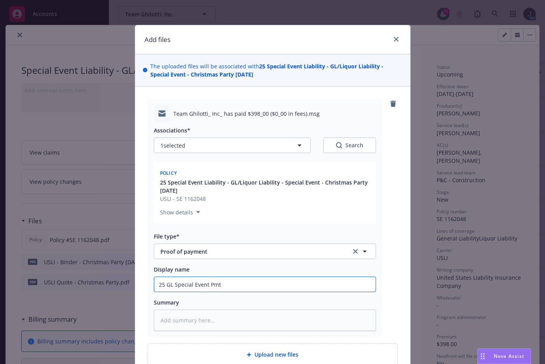
type input "25 GL Special Event Pmt"
type textarea "x"
type input "25 GL Special Event Pmt r"
type textarea "x"
type input "25 GL Special Event Pmt re"
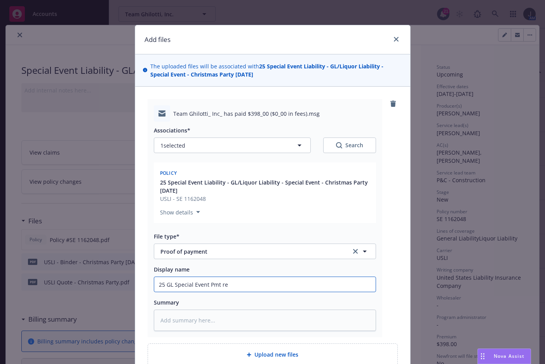
type textarea "x"
type input "25 GL Special Event Pmt rec"
type textarea "x"
type input "25 GL Special Event Pmt rec'"
type textarea "x"
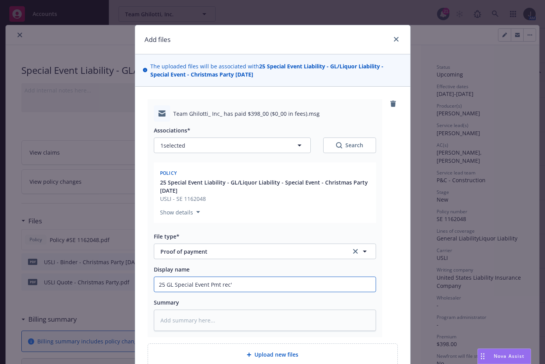
type input "25 GL Special Event Pmt rec'd"
type textarea "x"
type input "25 GL Special Event Pmt rec'd"
type textarea "x"
type input "25 GL Special Event Pmt rec'd -"
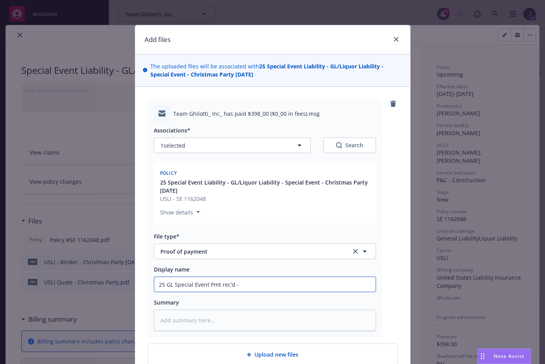
type textarea "x"
type input "25 GL Special Event Pmt rec'd -"
type textarea "x"
type input "25 GL Special Event Pmt rec'd - C"
type textarea "x"
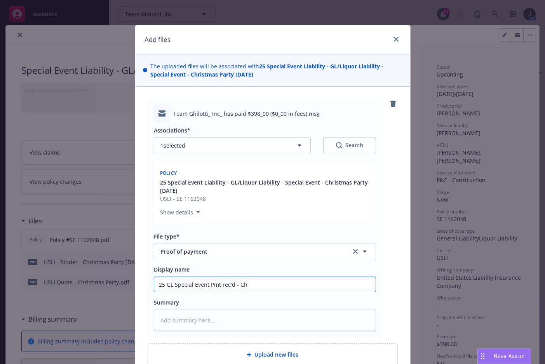
type input "25 GL Special Event Pmt rec'd - Chr"
type textarea "x"
type input "25 GL Special Event Pmt rec'd - Chri"
type textarea "x"
type input "25 GL Special Event Pmt rec'd - Chris"
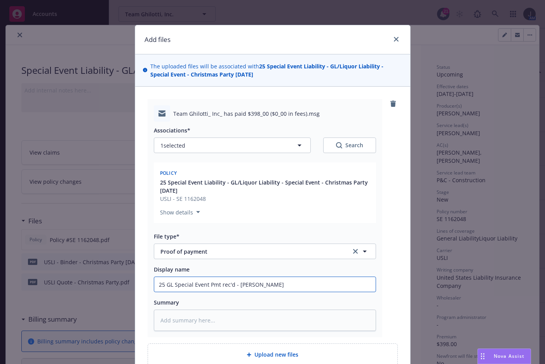
type textarea "x"
type input "25 GL Special Event Pmt rec'd - Christ"
type textarea "x"
type input "25 GL Special Event Pmt rec'd - Christm"
type textarea "x"
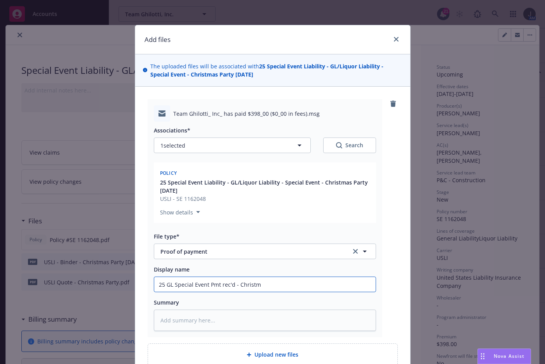
type input "25 GL Special Event Pmt rec'd - Christma"
type textarea "x"
type input "25 GL Special Event Pmt rec'd - Christman"
type textarea "x"
type input "25 GL Special Event Pmt rec'd - Christma"
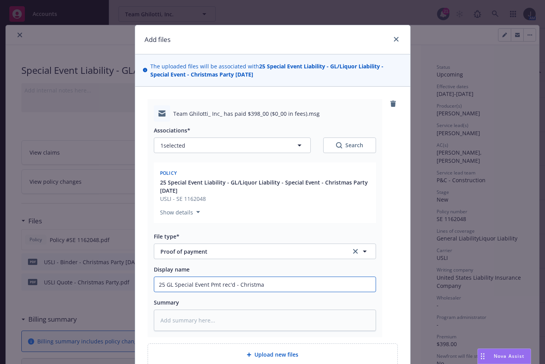
type textarea "x"
type input "25 GL Special Event Pmt rec'd - Christmas"
type textarea "x"
type input "25 GL Special Event Pmt rec'd - Christmas"
type textarea "x"
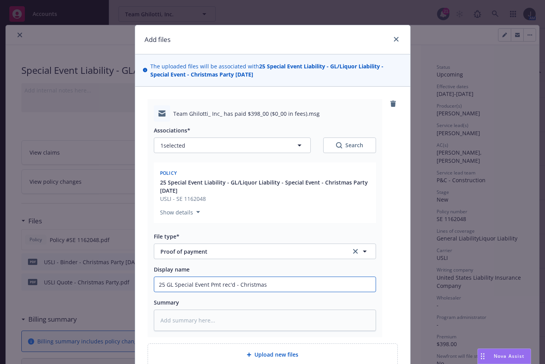
type input "25 GL Special Event Pmt rec'd - Christmas P"
type textarea "x"
type input "25 GL Special Event Pmt rec'd - Christmas Pa"
type textarea "x"
type input "25 GL Special Event Pmt rec'd - Christmas Par"
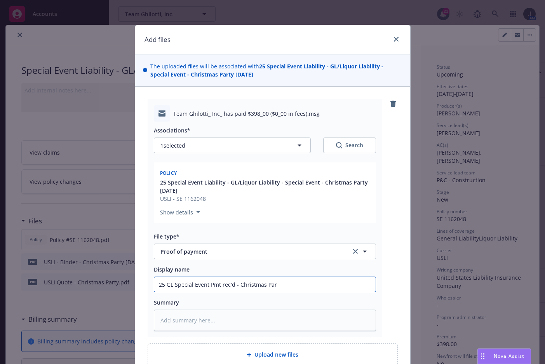
type textarea "x"
type input "25 GL Special Event Pmt rec'd - Christmas Part"
type textarea "x"
click at [248, 281] on input "25 GL Special Event Pmt rec'd - Christmas Party" at bounding box center [264, 284] width 221 height 15
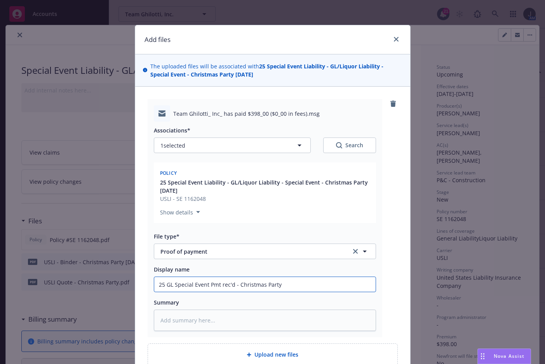
click at [248, 281] on input "25 GL Special Event Pmt rec'd - Christmas Party" at bounding box center [264, 284] width 221 height 15
type input "25 GL Special Event Pmt rec'd - Christmas Party"
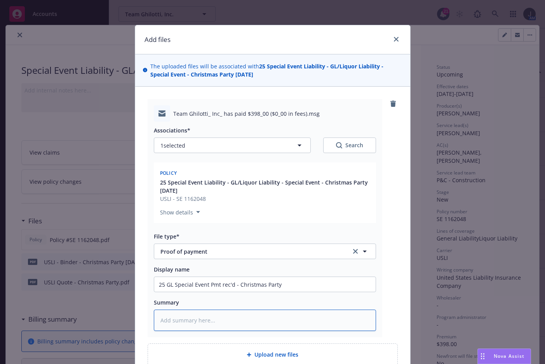
click at [232, 318] on textarea at bounding box center [265, 319] width 222 height 21
paste textarea "25 GL Special Event Pmt rec'd - Christmas Party"
type textarea "x"
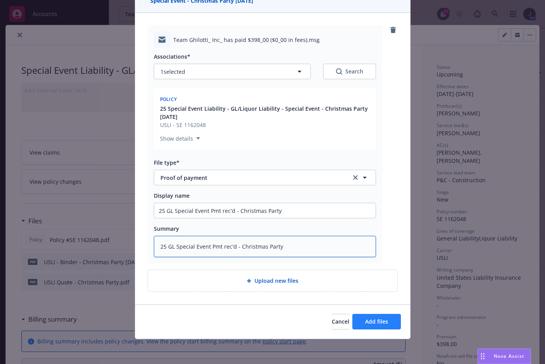
type textarea "25 GL Special Event Pmt rec'd - Christmas Party"
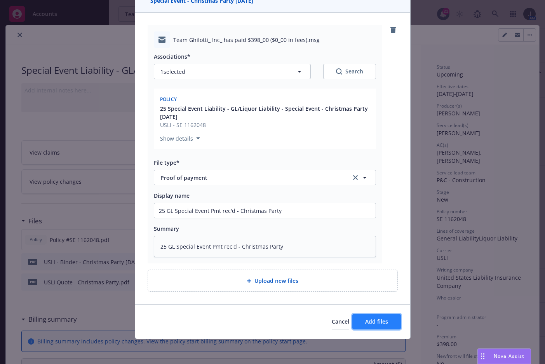
click at [373, 317] on button "Add files" at bounding box center [376, 322] width 49 height 16
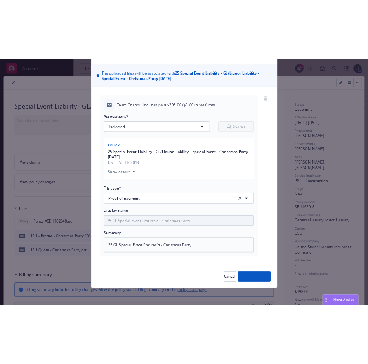
scroll to position [45, 0]
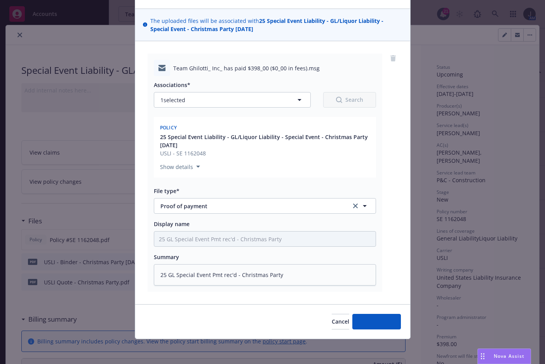
type textarea "x"
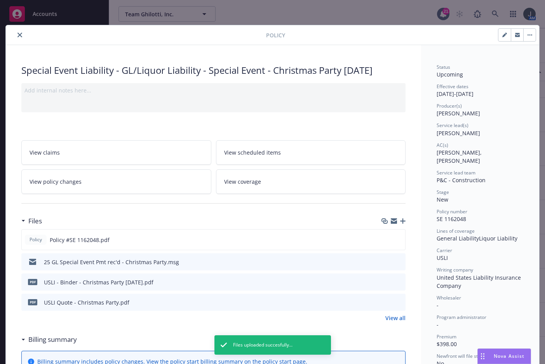
click at [17, 36] on icon "close" at bounding box center [19, 35] width 5 height 5
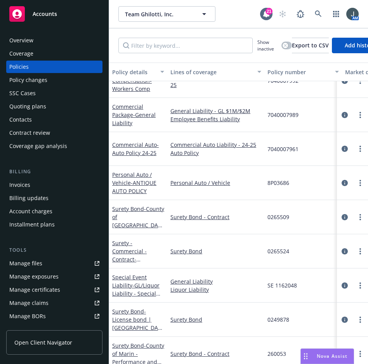
click at [48, 14] on span "Accounts" at bounding box center [45, 14] width 24 height 6
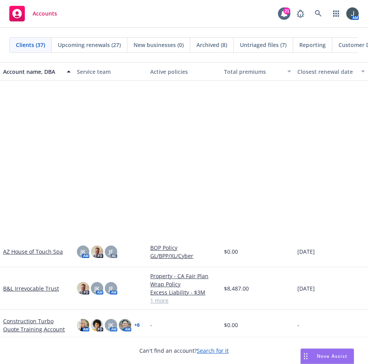
scroll to position [543, 0]
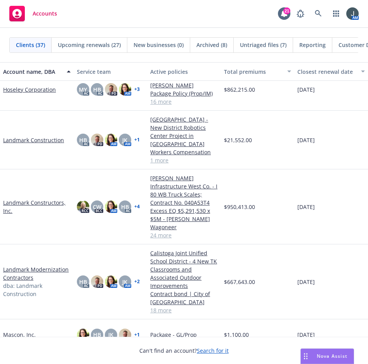
click at [23, 202] on link "Landmark Constructors, Inc." at bounding box center [37, 206] width 68 height 16
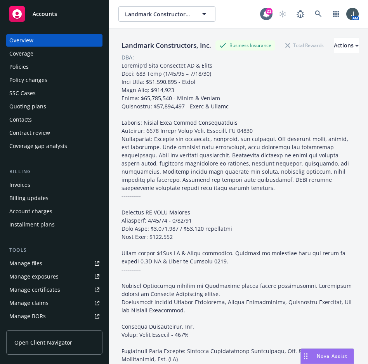
click at [33, 109] on div "Quoting plans" at bounding box center [27, 106] width 37 height 12
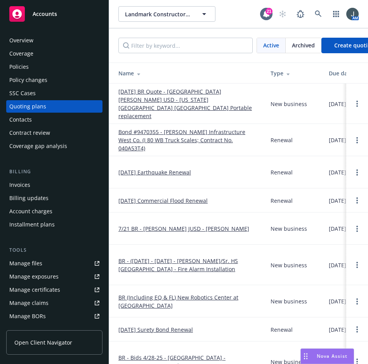
click at [204, 95] on link "[DATE] BR Quote - [GEOGRAPHIC_DATA][PERSON_NAME] USD - [US_STATE][GEOGRAPHIC_DA…" at bounding box center [188, 103] width 140 height 33
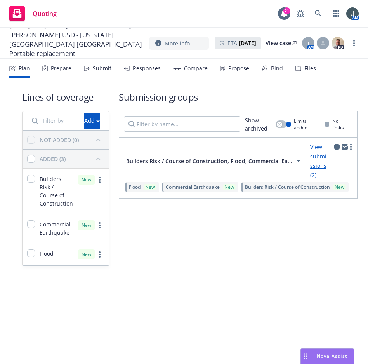
click at [310, 163] on link "View submissions (2)" at bounding box center [318, 160] width 16 height 35
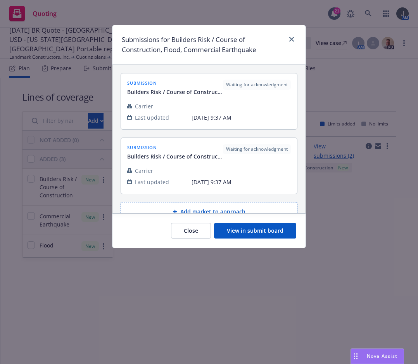
click at [255, 227] on button "View in submit board" at bounding box center [255, 231] width 82 height 16
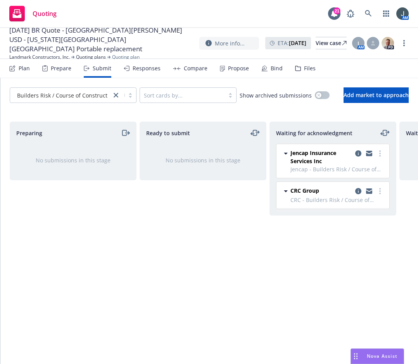
click at [201, 234] on div "Ready to submit No submissions in this stage" at bounding box center [203, 234] width 127 height 226
click at [368, 153] on icon "copy logging email" at bounding box center [369, 152] width 6 height 3
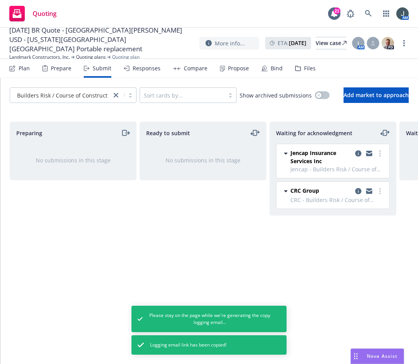
click at [329, 164] on span "Jencap Insurance Services Inc" at bounding box center [322, 157] width 62 height 16
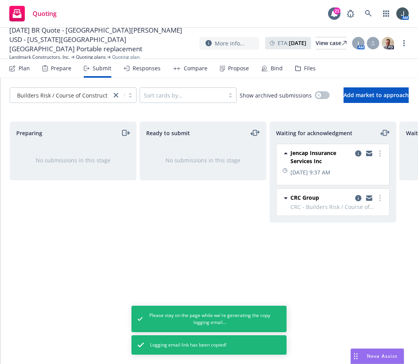
click at [323, 154] on span "Jencap Insurance Services Inc" at bounding box center [322, 157] width 62 height 16
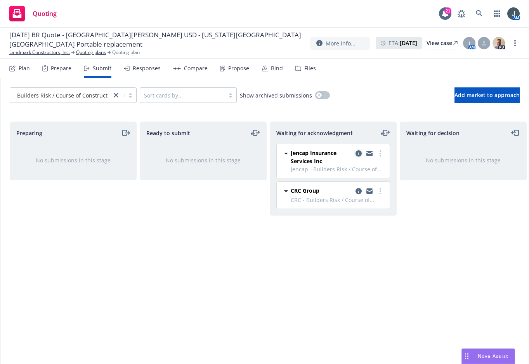
click at [359, 151] on icon "copy logging email" at bounding box center [359, 153] width 6 height 6
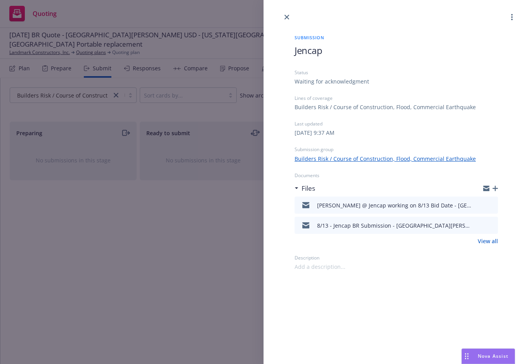
click at [198, 264] on div "Submission Jencap Status Waiting for acknowledgment Lines of coverage Builders …" at bounding box center [264, 182] width 529 height 364
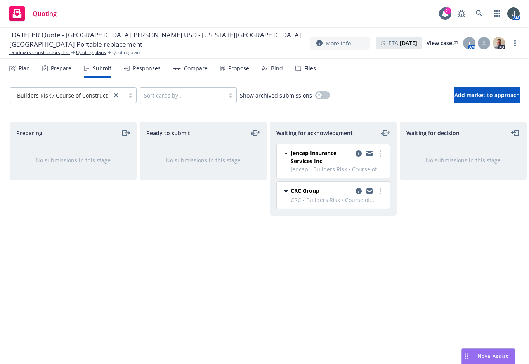
click at [319, 161] on span "Jencap Insurance Services Inc" at bounding box center [322, 157] width 62 height 16
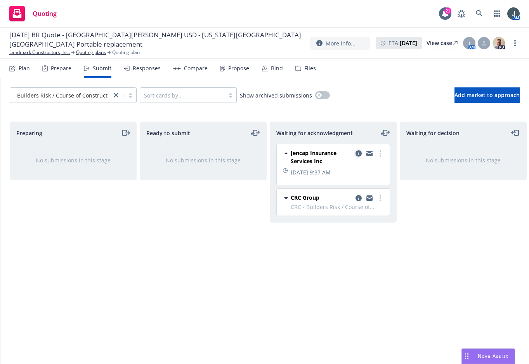
click at [358, 154] on icon "copy logging email" at bounding box center [359, 153] width 6 height 6
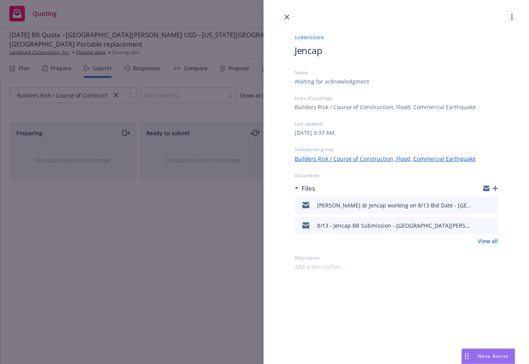
drag, startPoint x: 224, startPoint y: 261, endPoint x: 291, endPoint y: 104, distance: 170.6
click at [224, 260] on div "Submission Jencap Status Waiting for acknowledgment Lines of coverage Builders …" at bounding box center [264, 182] width 529 height 364
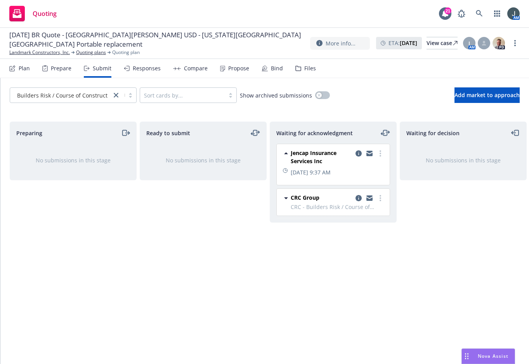
click at [368, 356] on span "Nova Assist" at bounding box center [493, 355] width 31 height 7
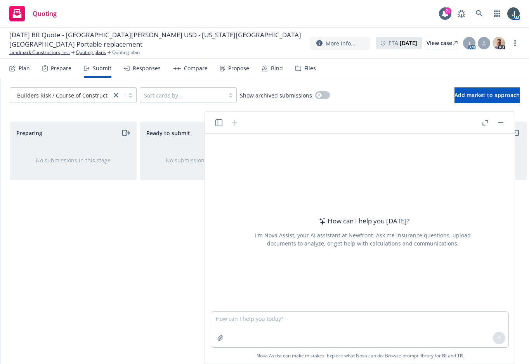
click at [137, 266] on div "Preparing No submissions in this stage Ready to submit No submissions in this s…" at bounding box center [265, 234] width 510 height 226
click at [361, 321] on textarea at bounding box center [359, 329] width 297 height 36
type textarea "What are the pros and cons of utilizing the workers comp MPN?"
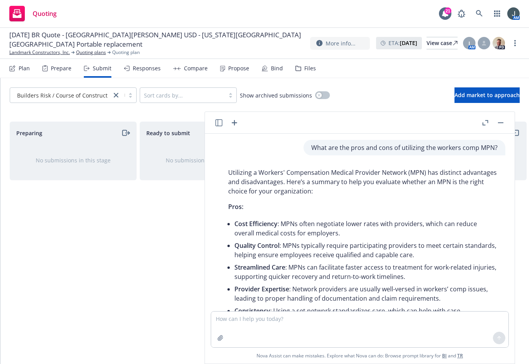
click at [243, 254] on li "Quality Control : MPNs typically require participating providers to meet certai…" at bounding box center [365, 250] width 263 height 22
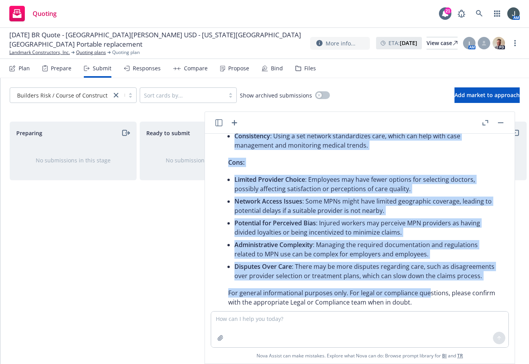
scroll to position [217, 0]
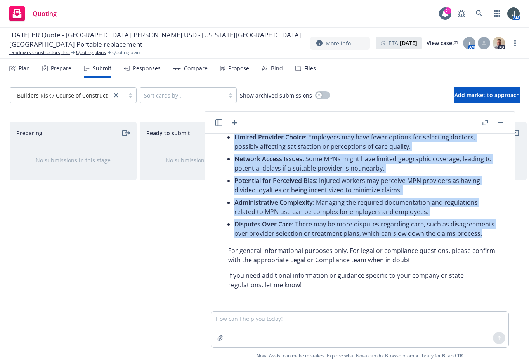
drag, startPoint x: 296, startPoint y: 143, endPoint x: 480, endPoint y: 236, distance: 206.6
click at [368, 236] on div "What are the pros and cons of utilizing the workers comp MPN? Utilizing a Worke…" at bounding box center [360, 222] width 304 height 177
copy div "What are the pros and cons of utilizing the workers comp MPN? Utilizing a Worke…"
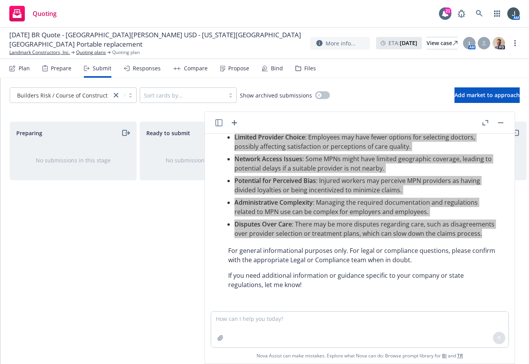
scroll to position [0, 0]
